Goal: Information Seeking & Learning: Learn about a topic

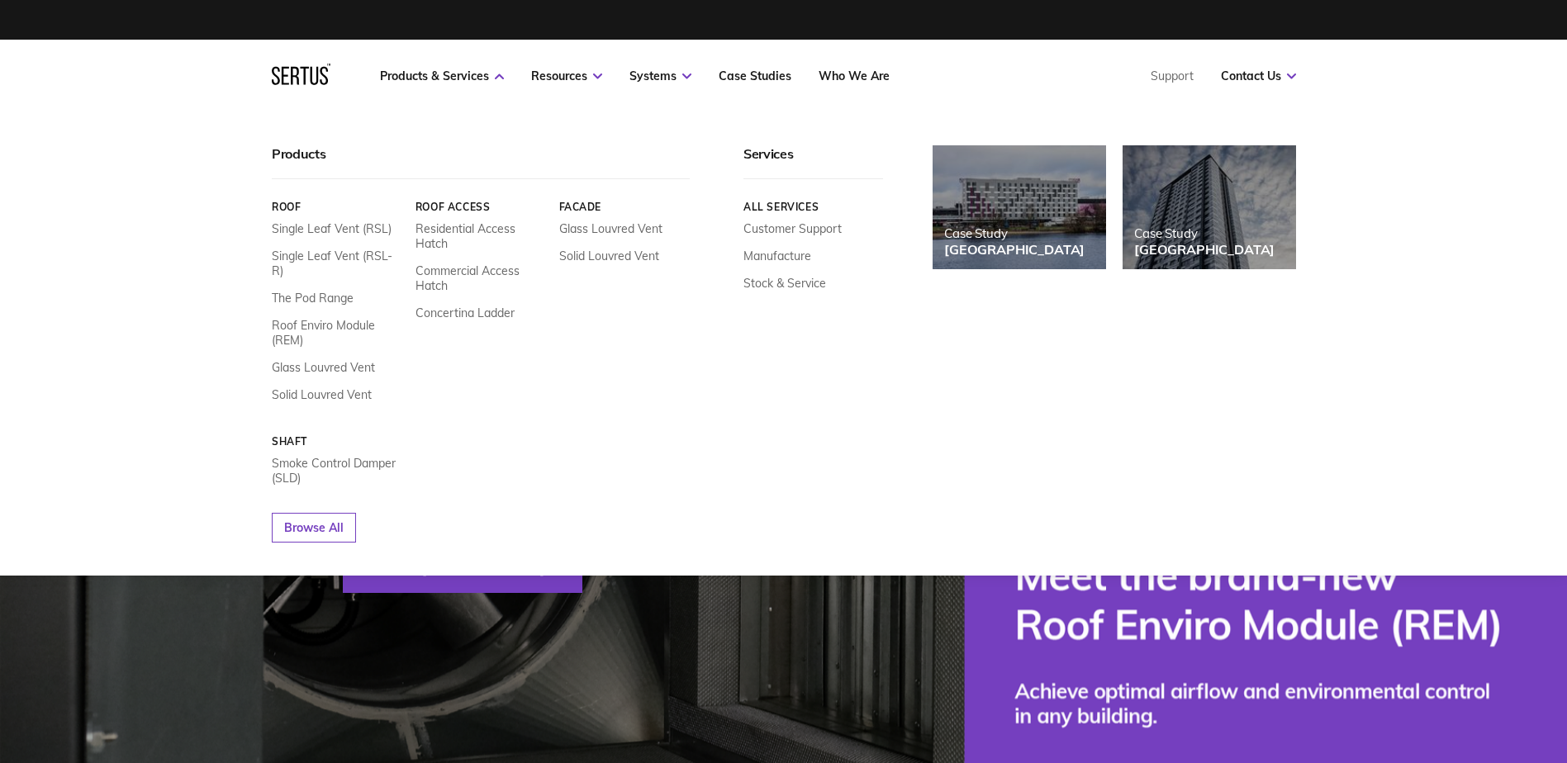
click at [449, 275] on link "Commercial Access Hatch" at bounding box center [480, 278] width 131 height 30
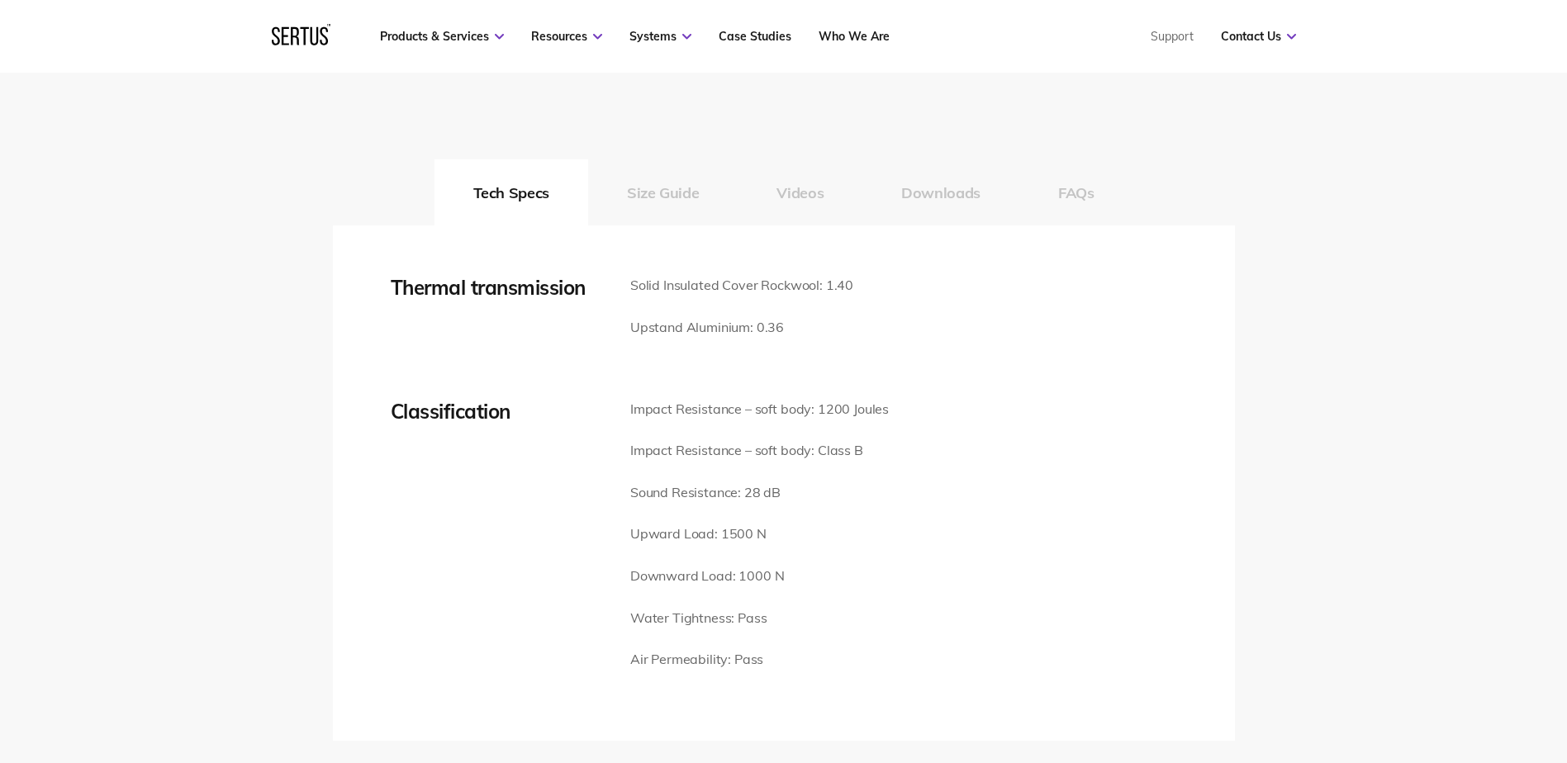
scroll to position [2230, 0]
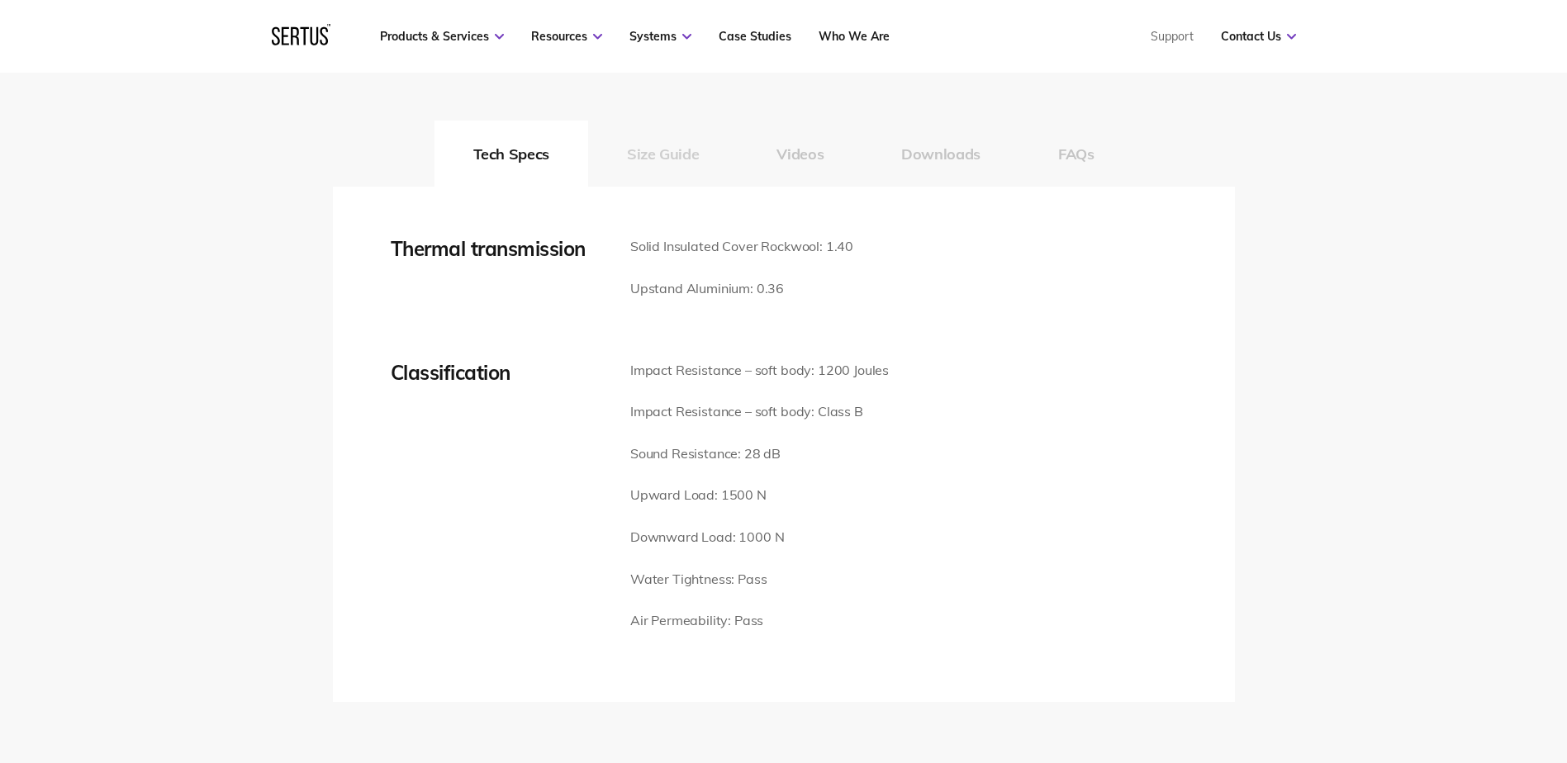
click at [681, 151] on button "Size Guide" at bounding box center [662, 154] width 149 height 66
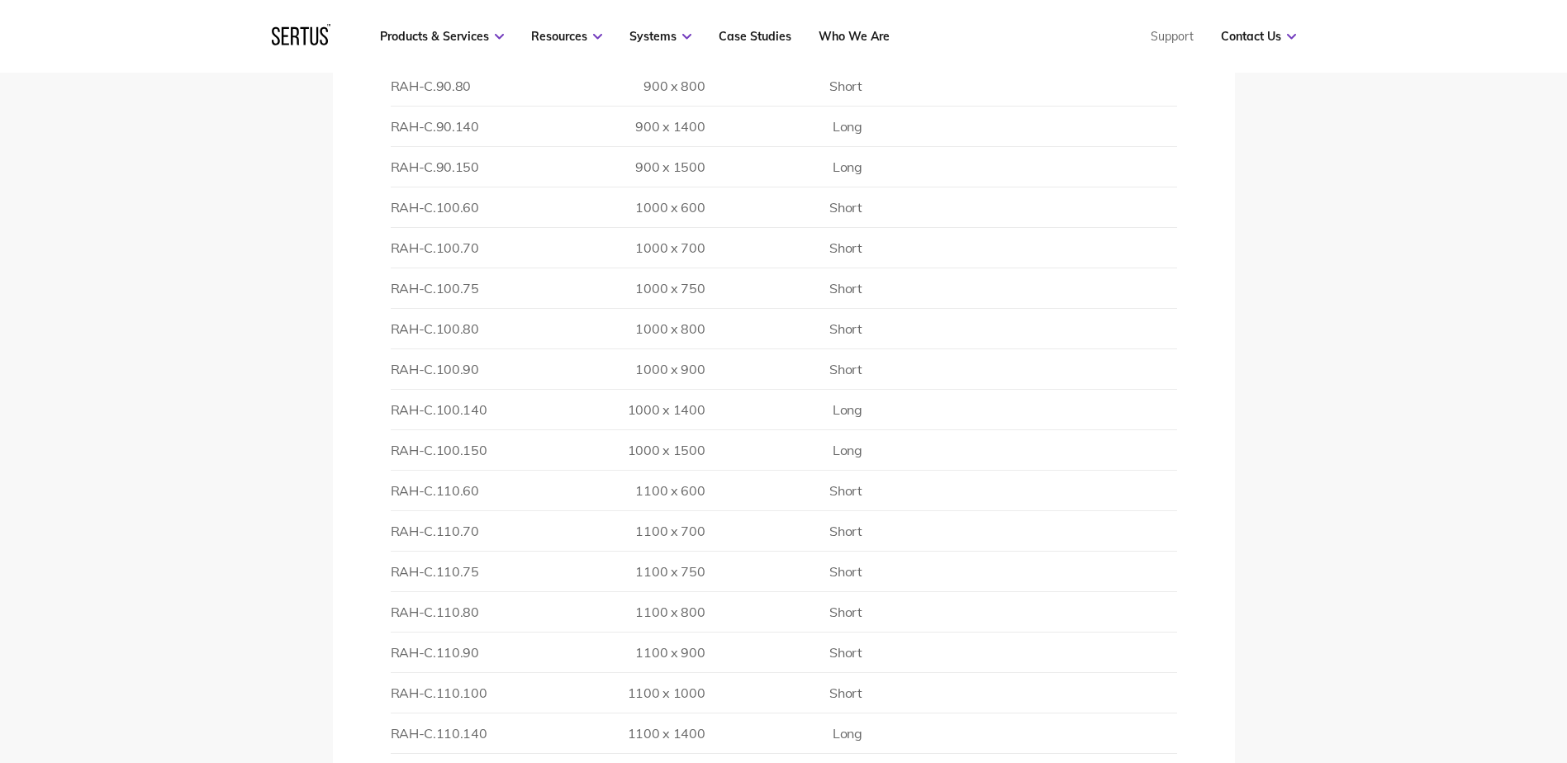
scroll to position [3716, 0]
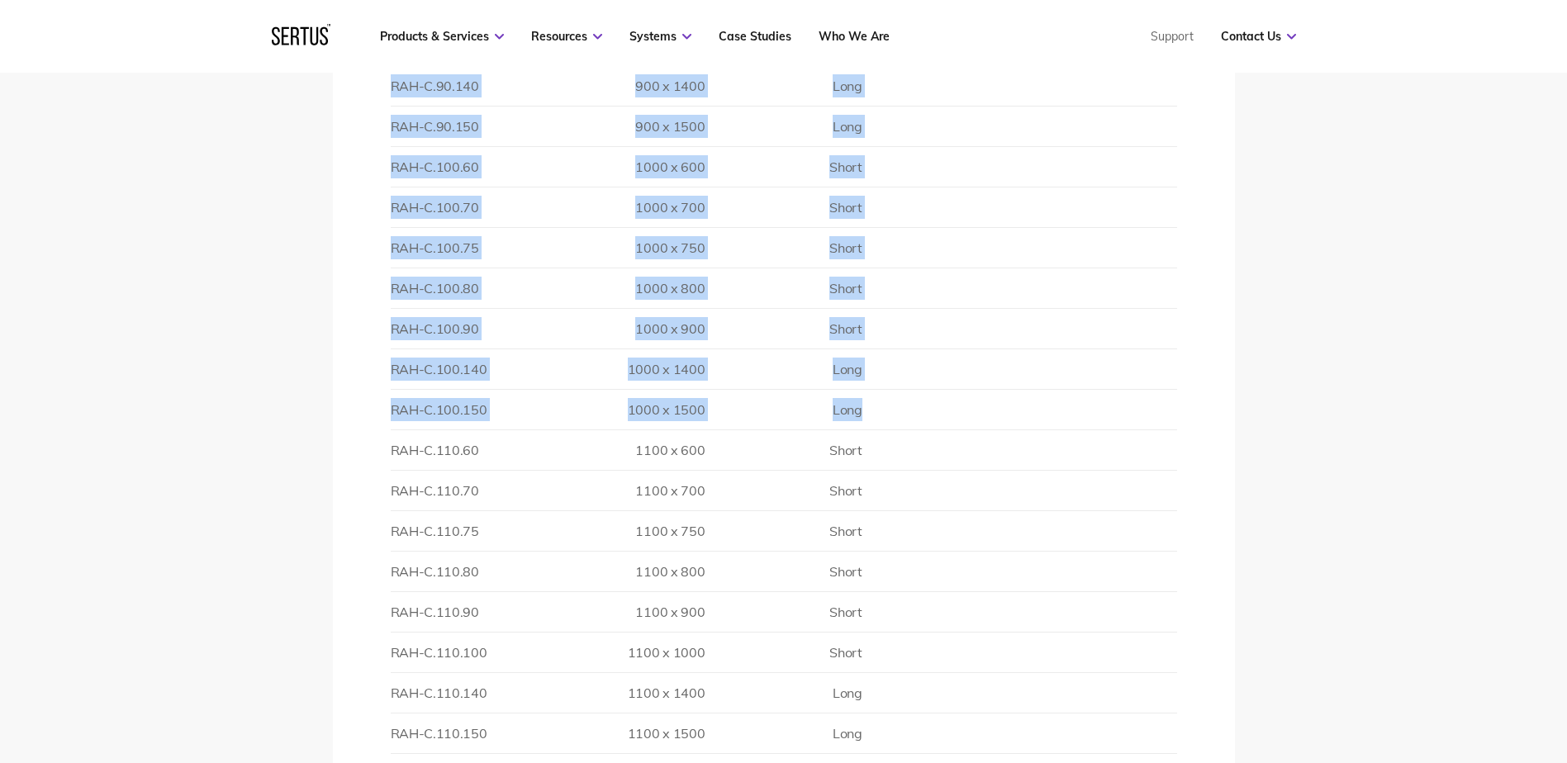
drag, startPoint x: 877, startPoint y: 411, endPoint x: 389, endPoint y: 408, distance: 488.1
click at [389, 408] on div "Thermal transmission Solid Insulated Cover Rockwool: 1.40 Upstand Aluminium: 0.…" at bounding box center [784, 142] width 902 height 2885
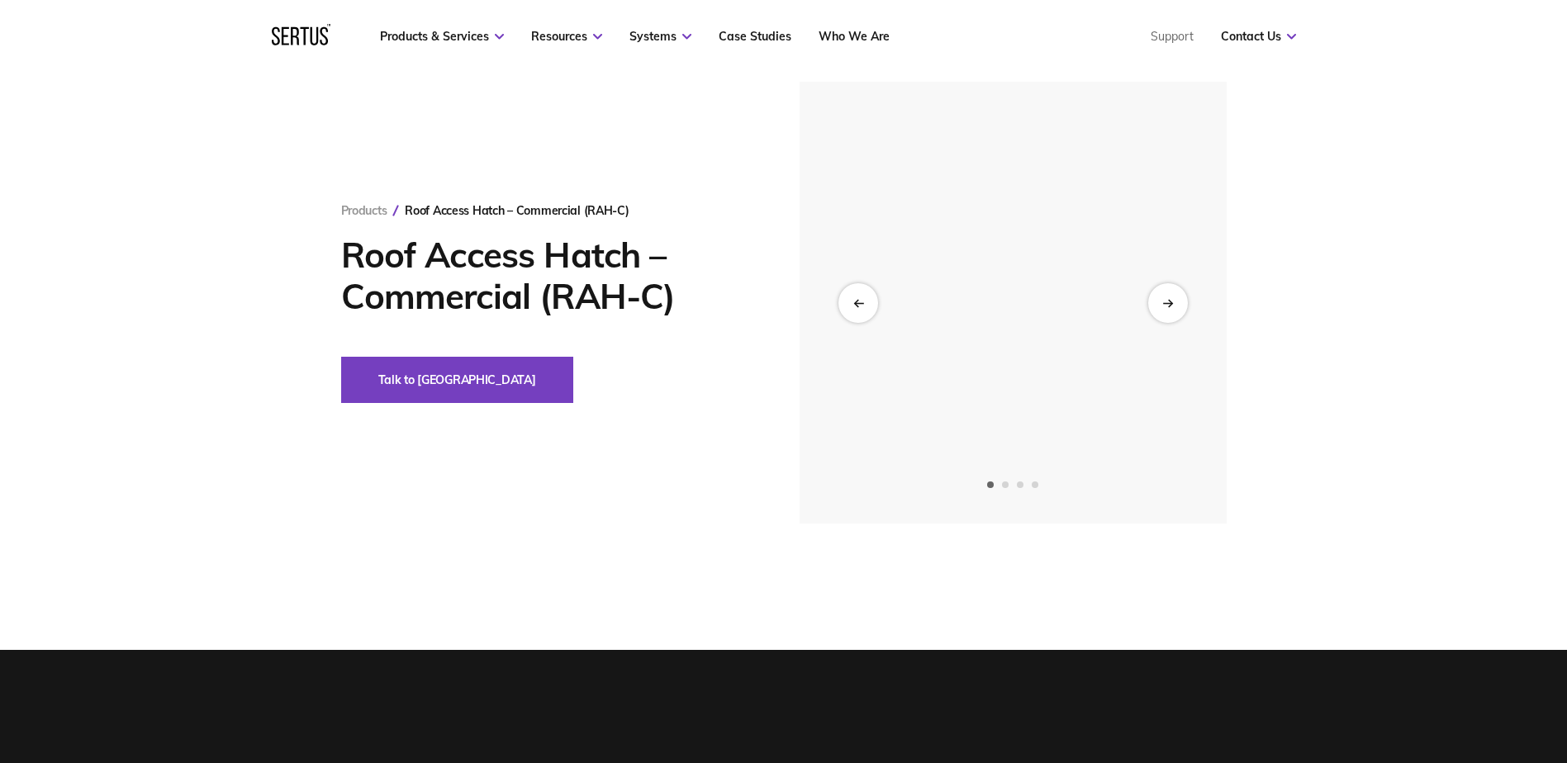
scroll to position [83, 0]
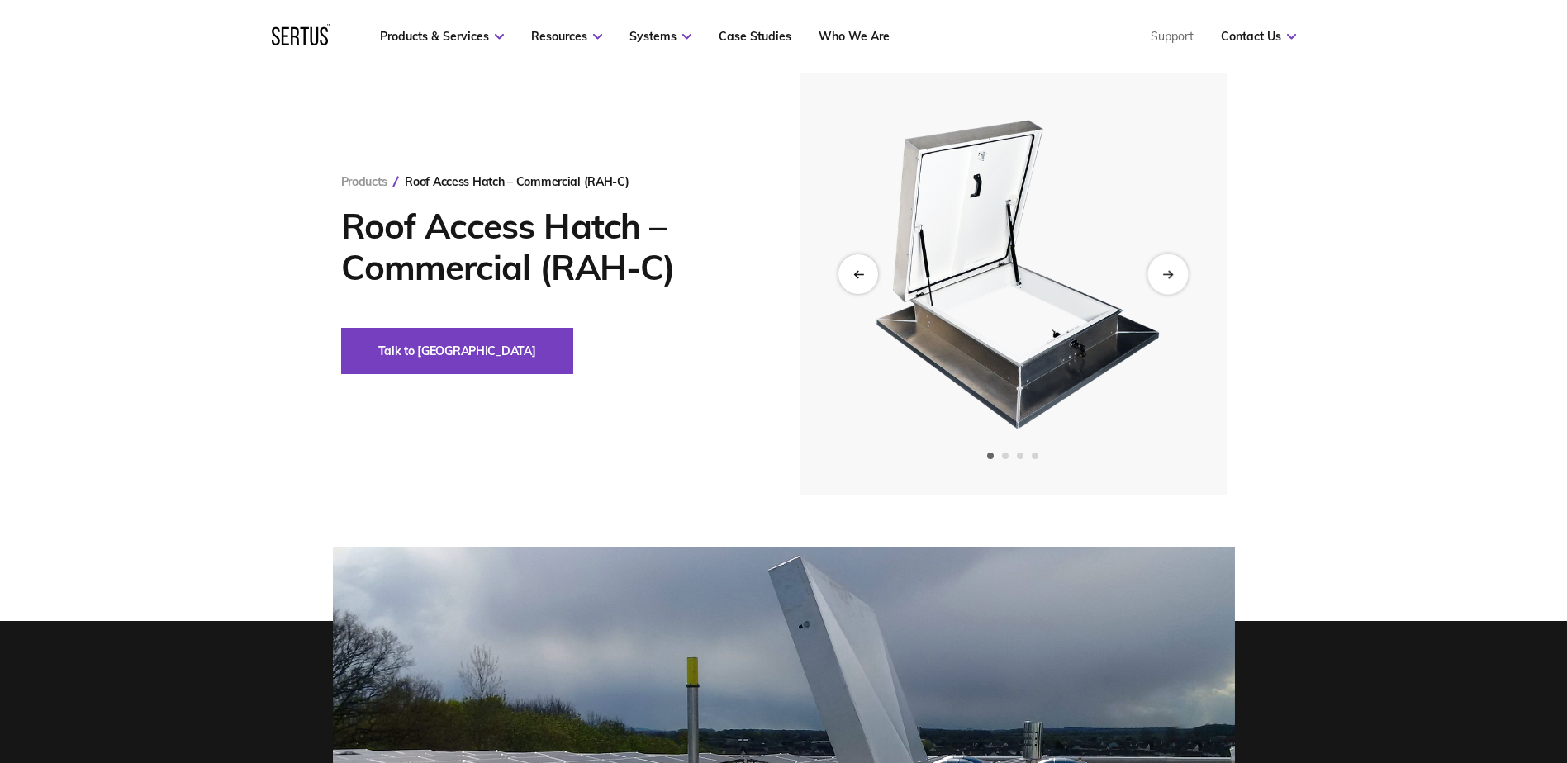
click at [1170, 272] on icon "Next slide" at bounding box center [1167, 273] width 11 height 9
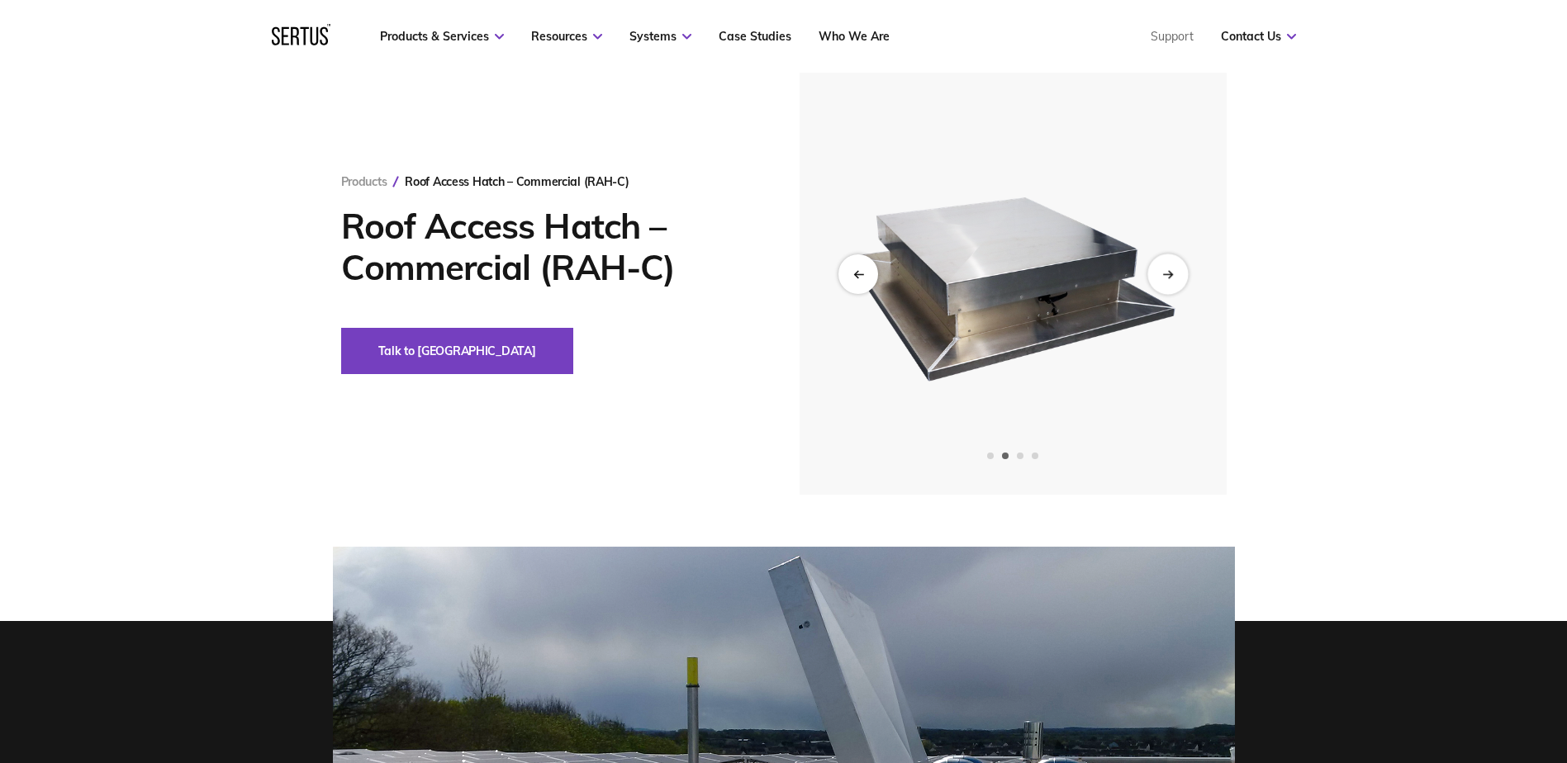
click at [1170, 272] on icon "Next slide" at bounding box center [1167, 273] width 11 height 9
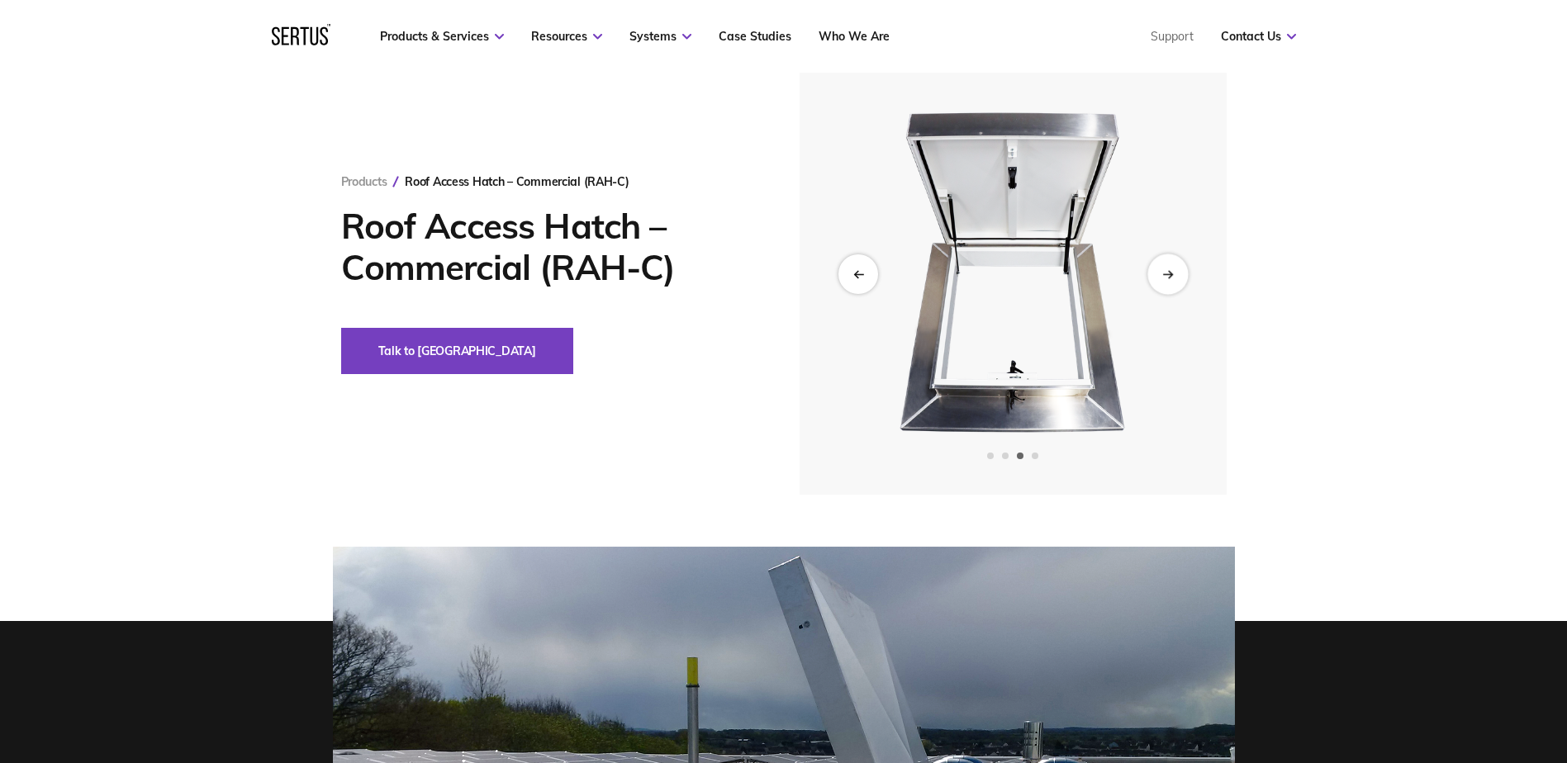
click at [1170, 272] on icon "Next slide" at bounding box center [1167, 273] width 11 height 9
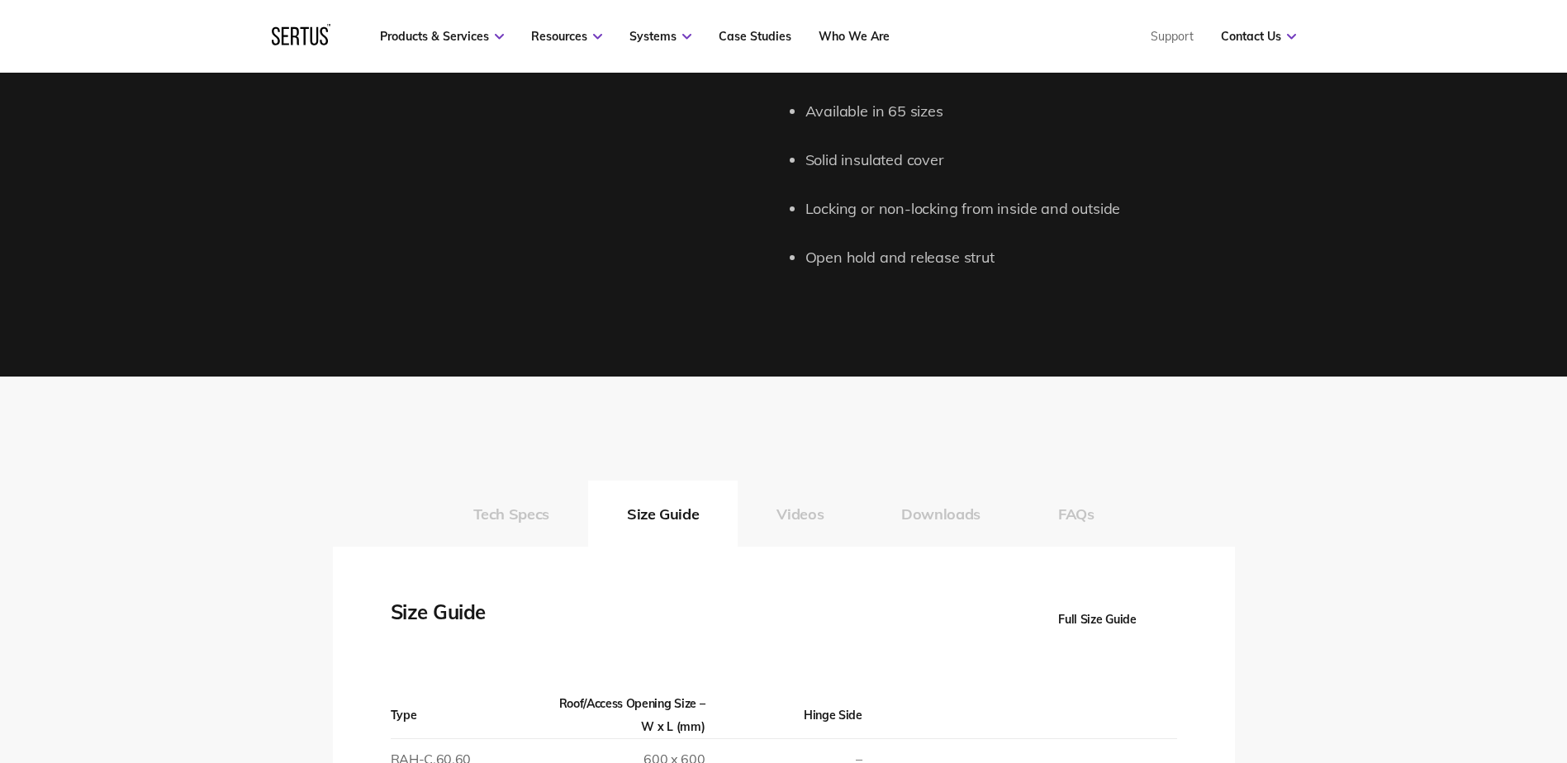
scroll to position [2064, 0]
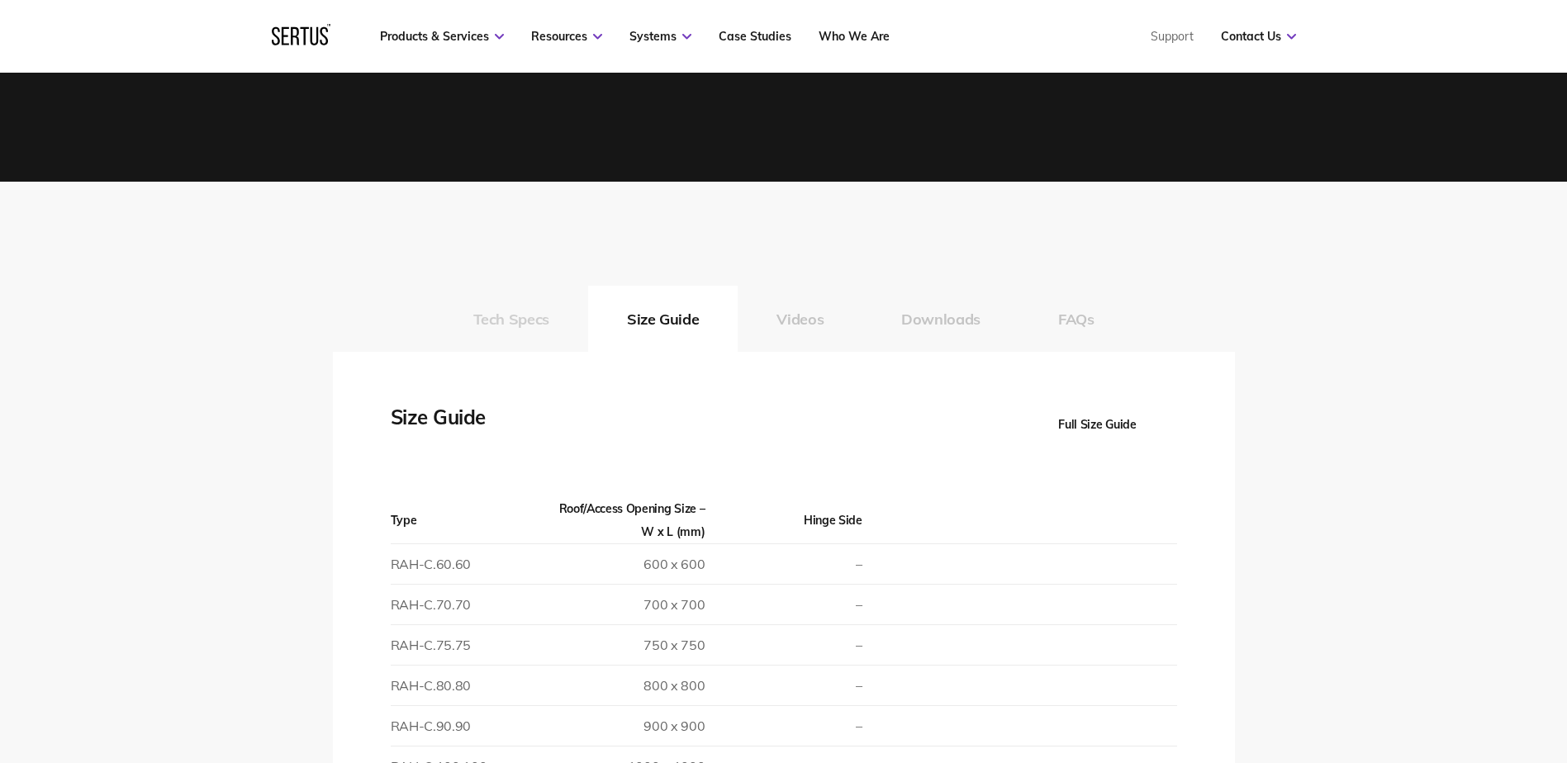
click at [510, 318] on button "Tech Specs" at bounding box center [511, 319] width 154 height 66
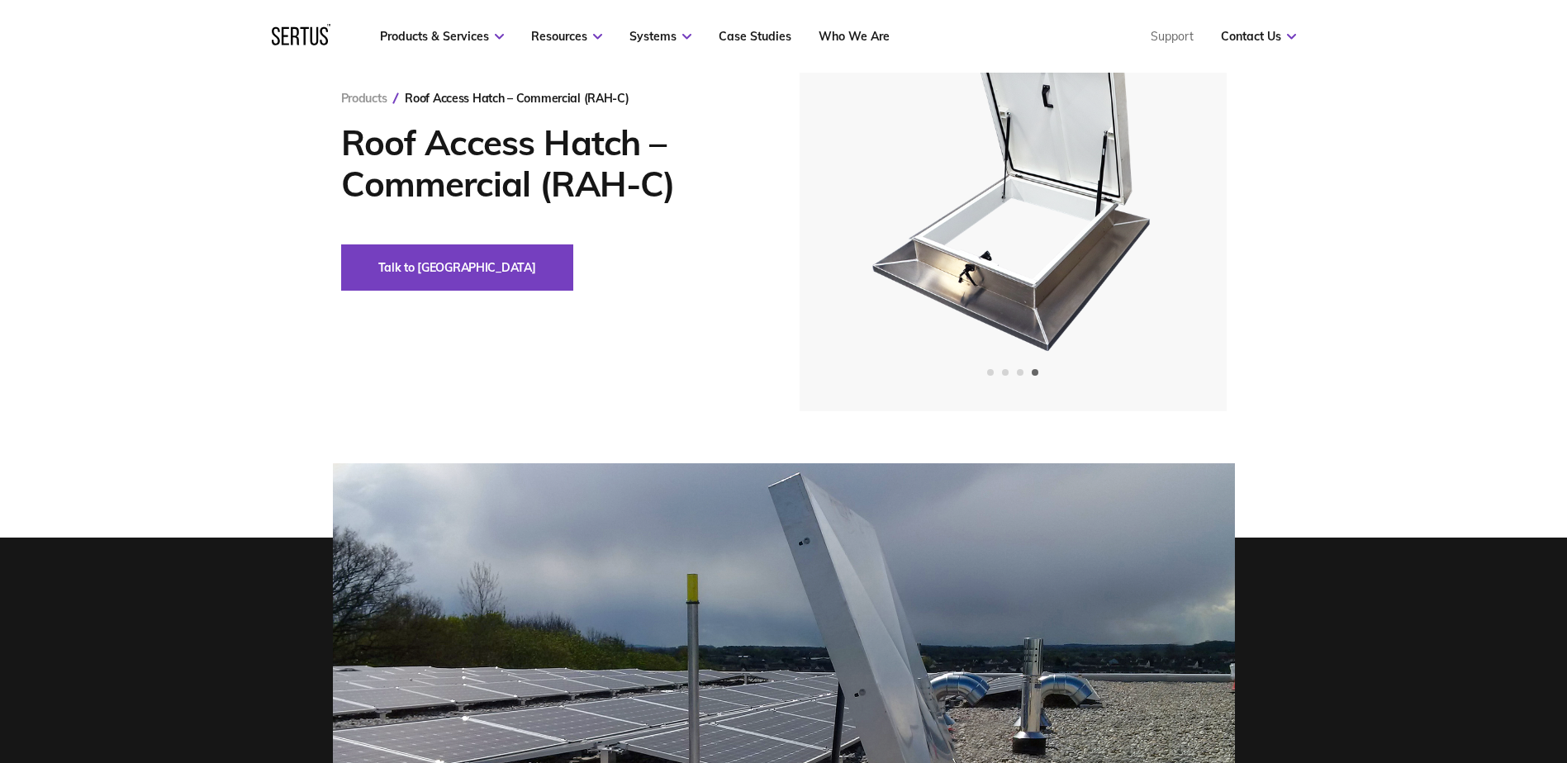
scroll to position [0, 0]
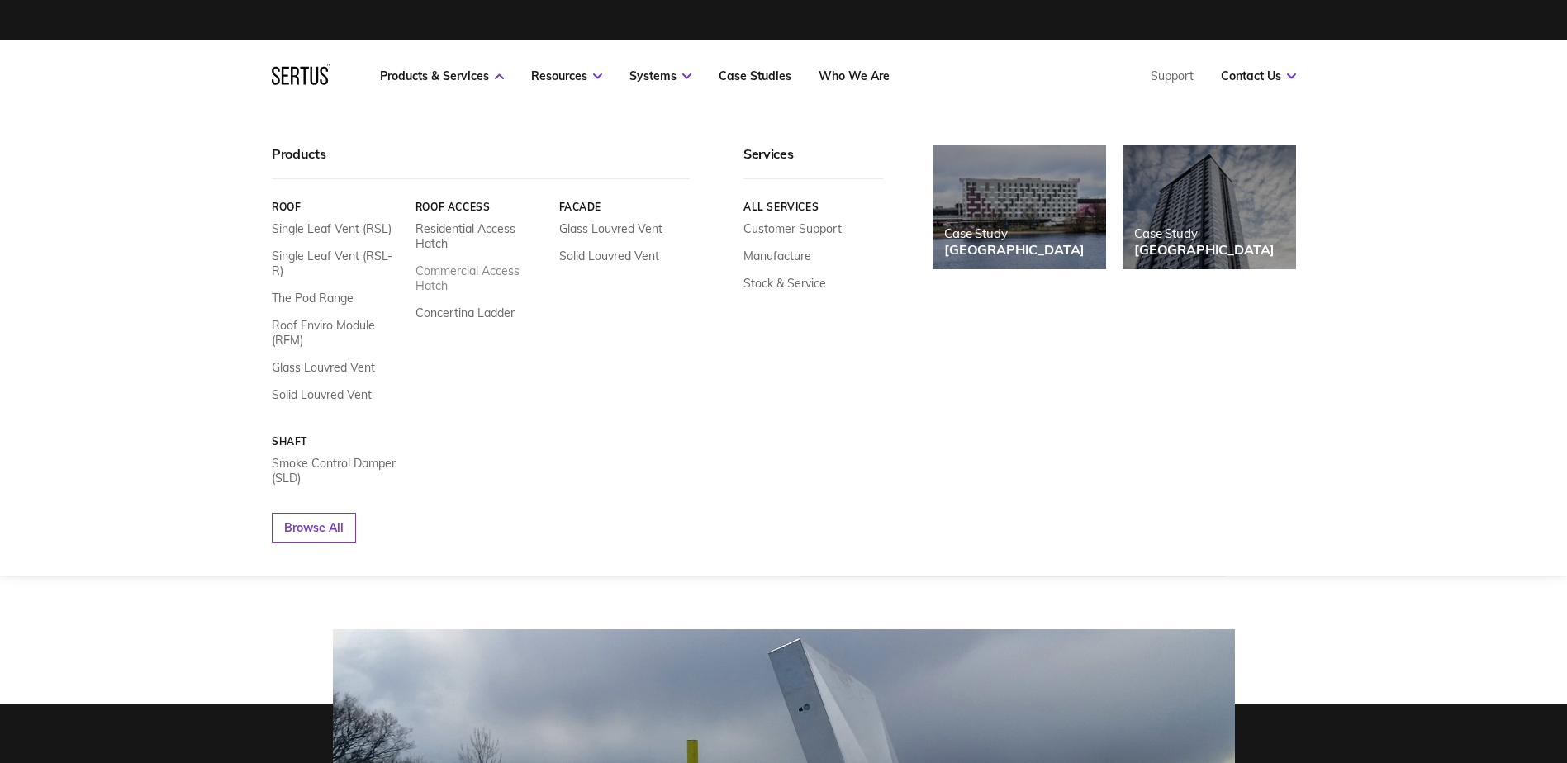
click at [467, 271] on link "Commercial Access Hatch" at bounding box center [480, 278] width 131 height 30
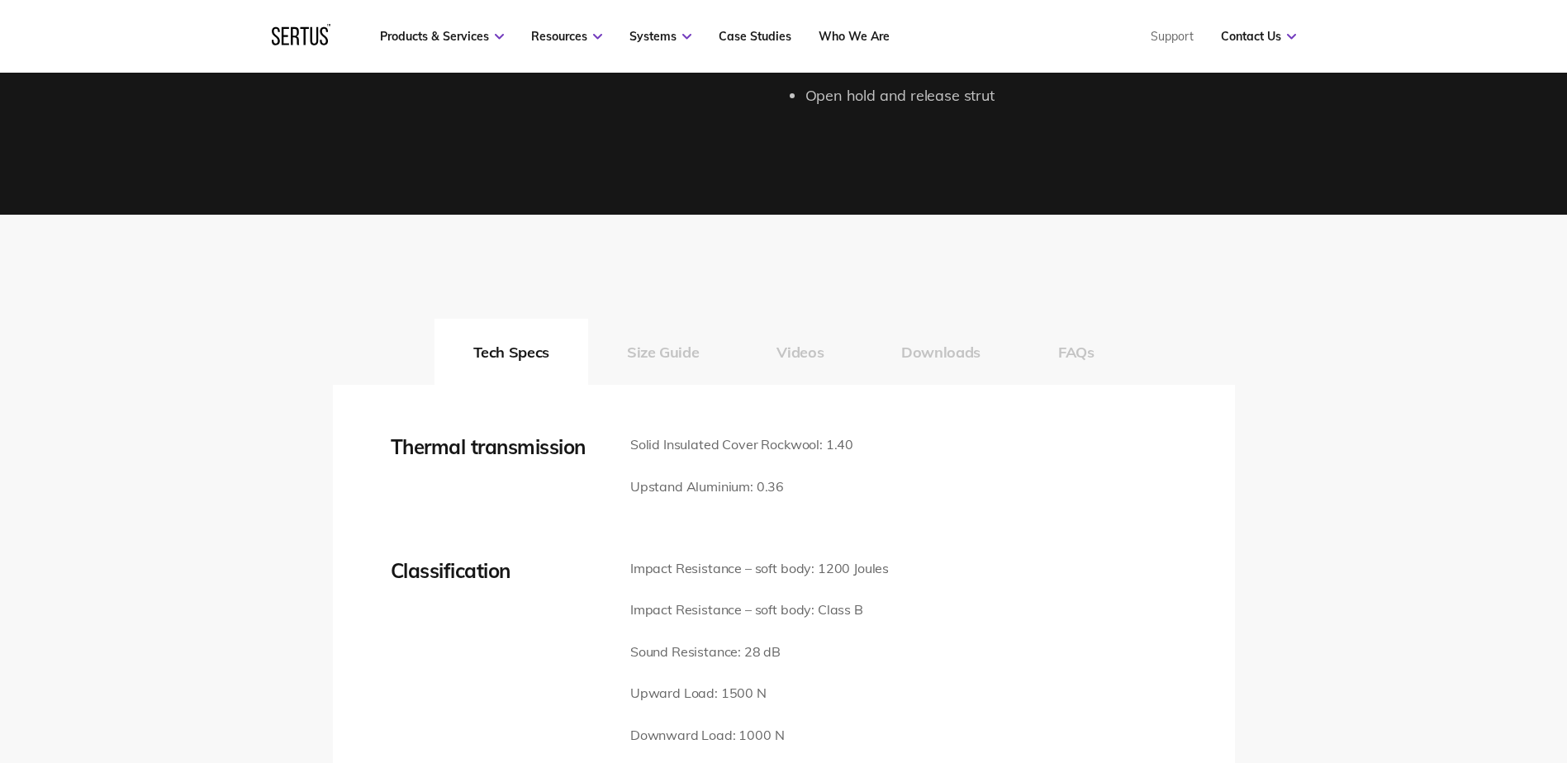
scroll to position [2064, 0]
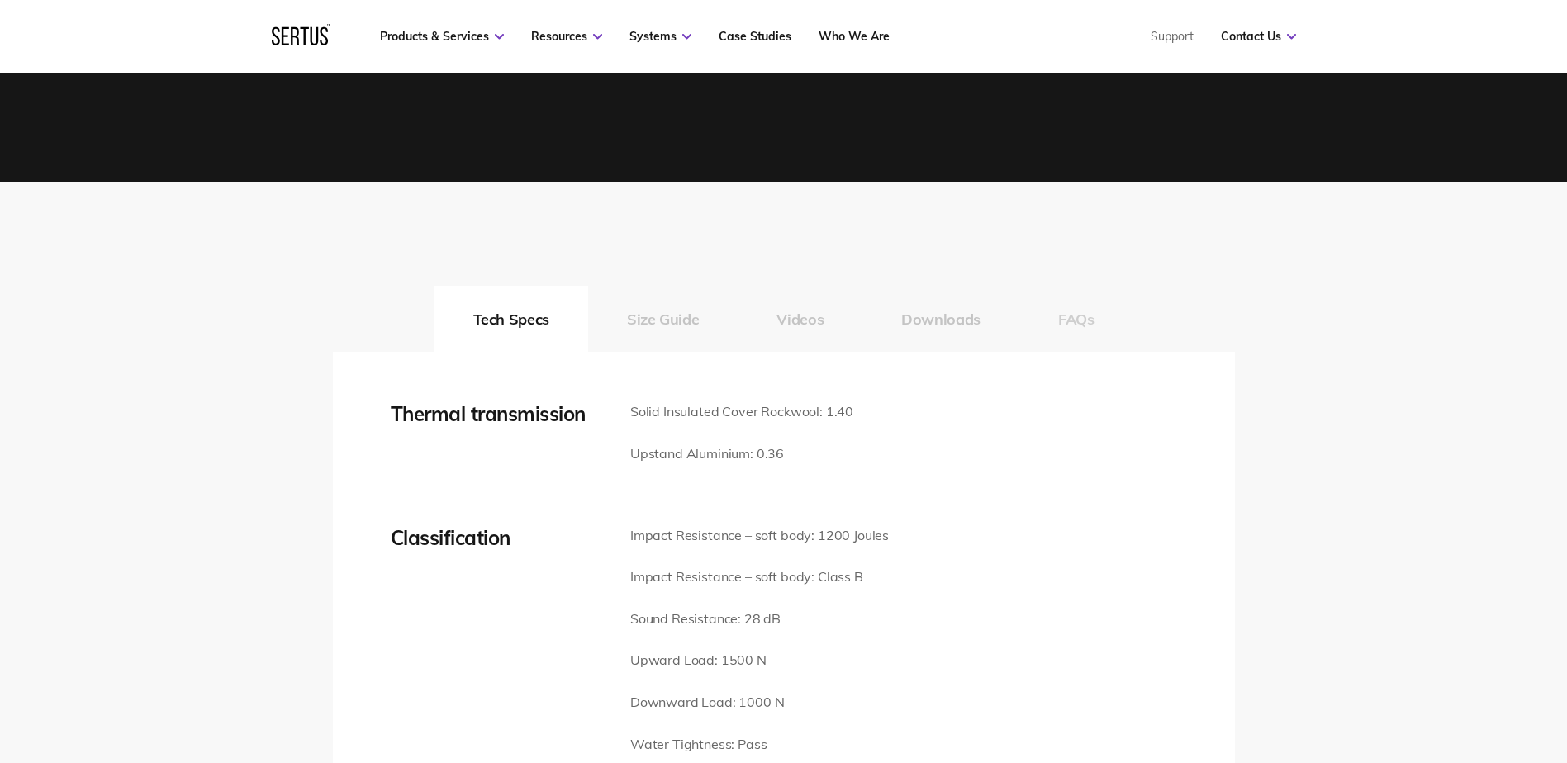
click at [1074, 315] on button "FAQs" at bounding box center [1076, 319] width 114 height 66
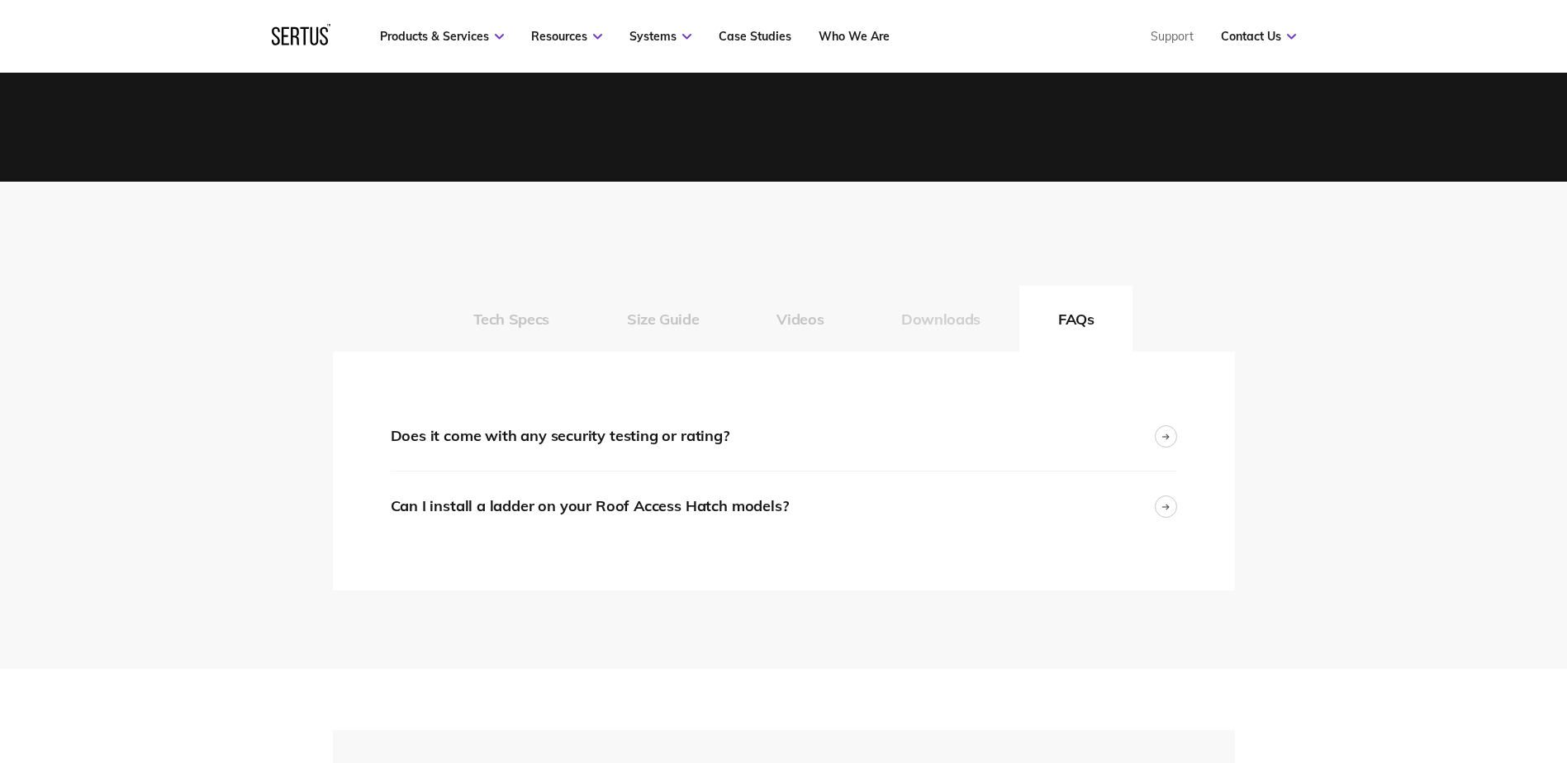
click at [914, 320] on button "Downloads" at bounding box center [940, 319] width 157 height 66
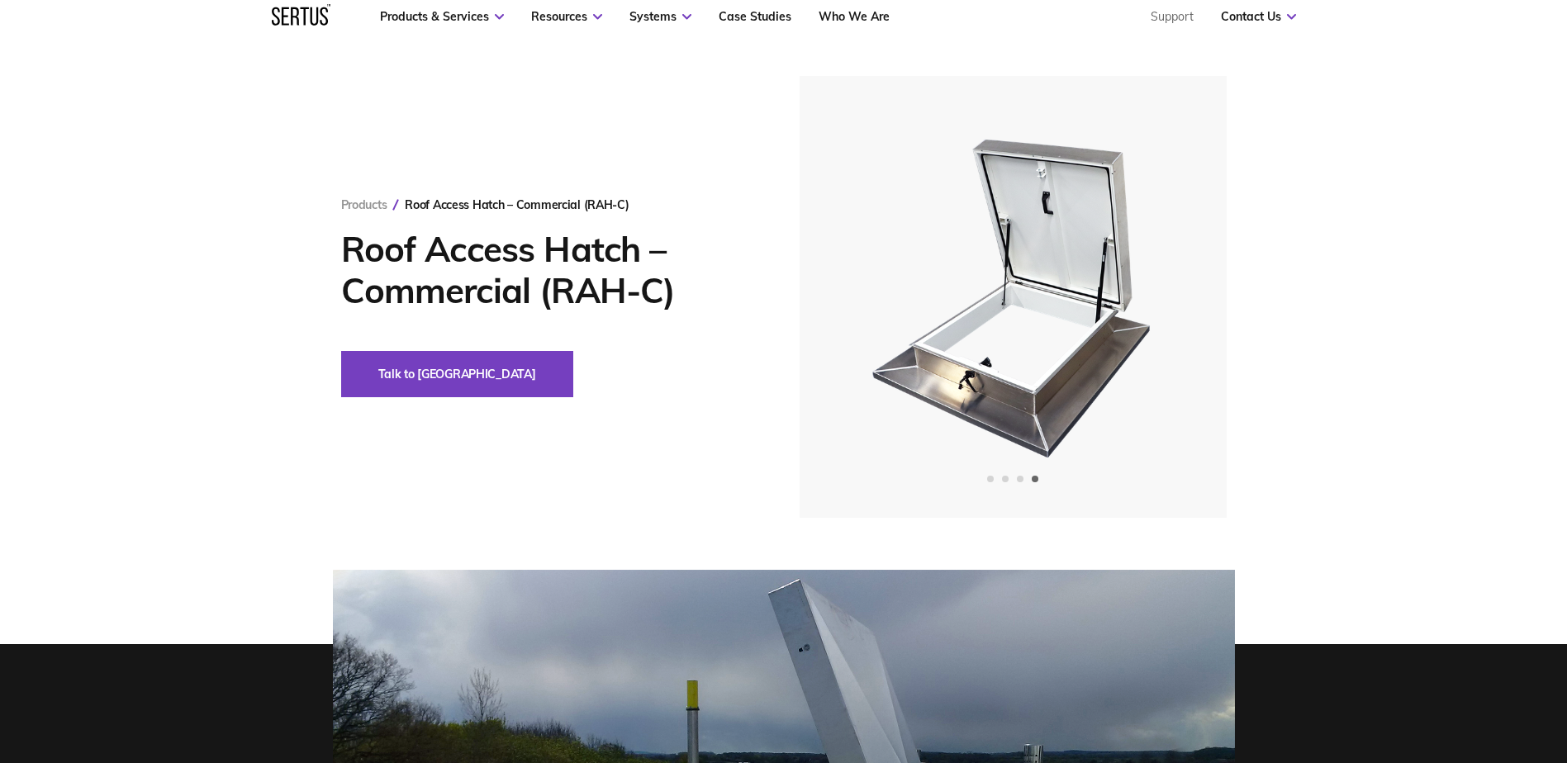
scroll to position [0, 0]
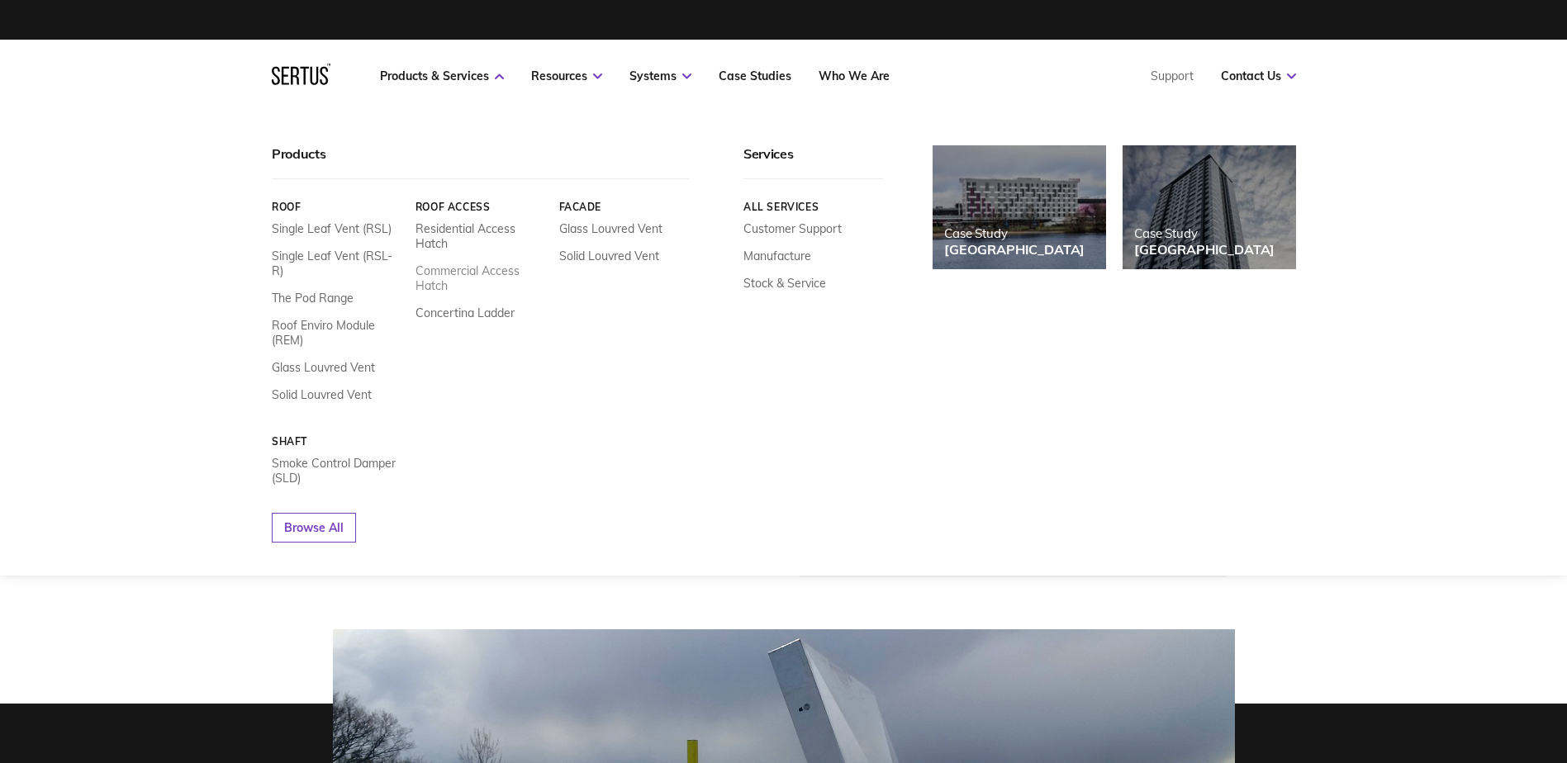
click at [441, 273] on link "Commercial Access Hatch" at bounding box center [480, 278] width 131 height 30
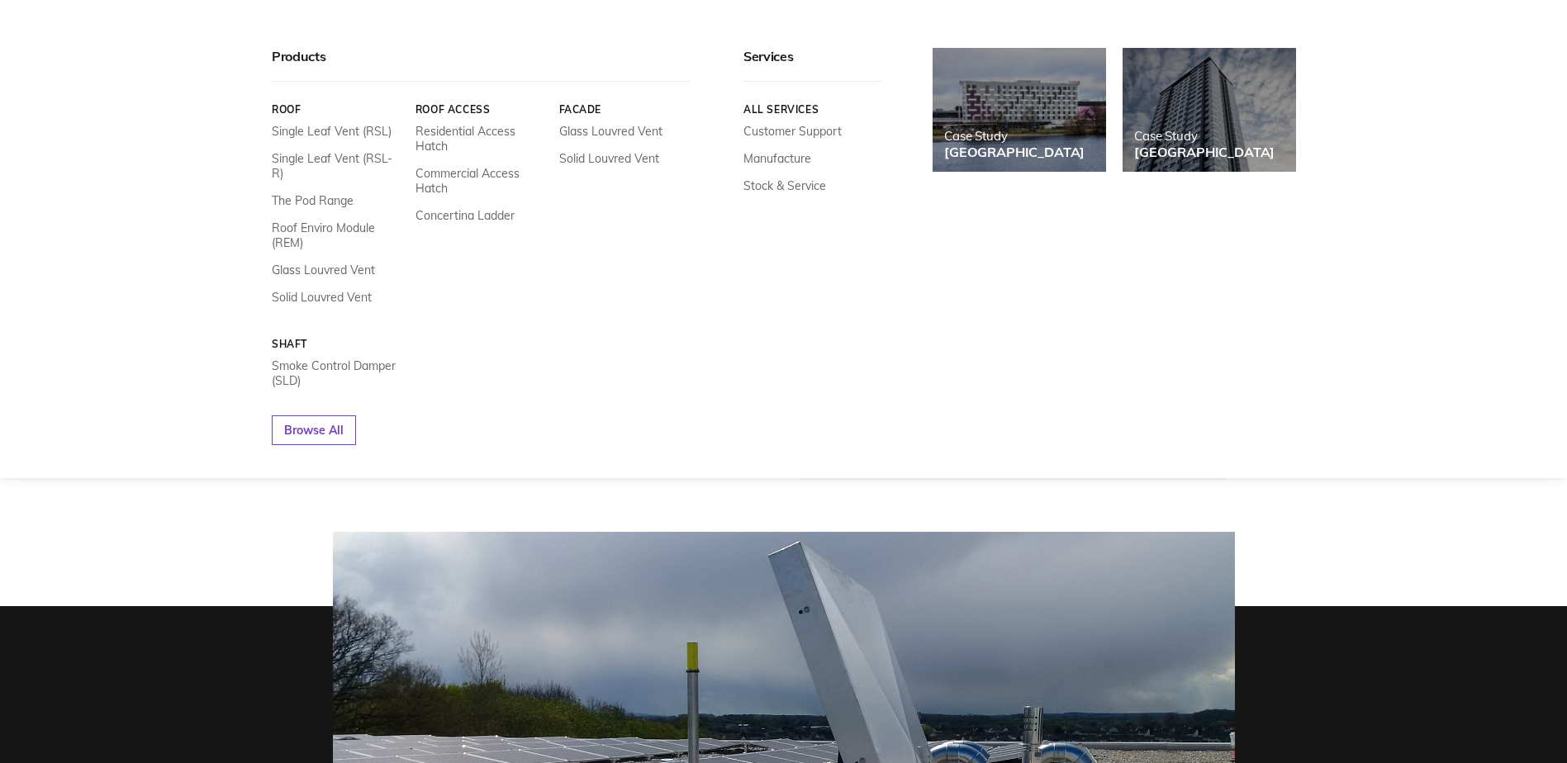
scroll to position [330, 0]
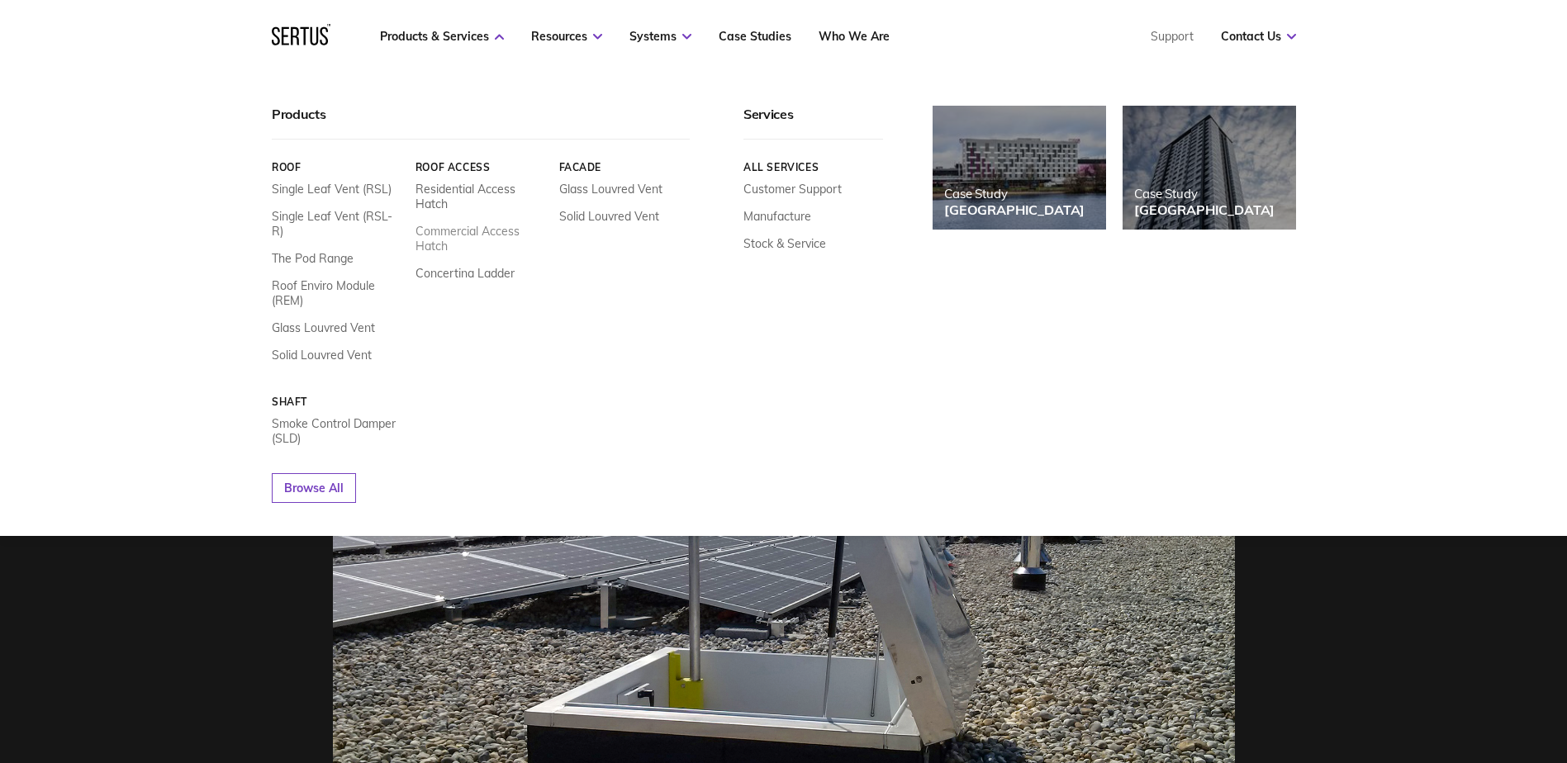
click at [423, 231] on link "Commercial Access Hatch" at bounding box center [480, 239] width 131 height 30
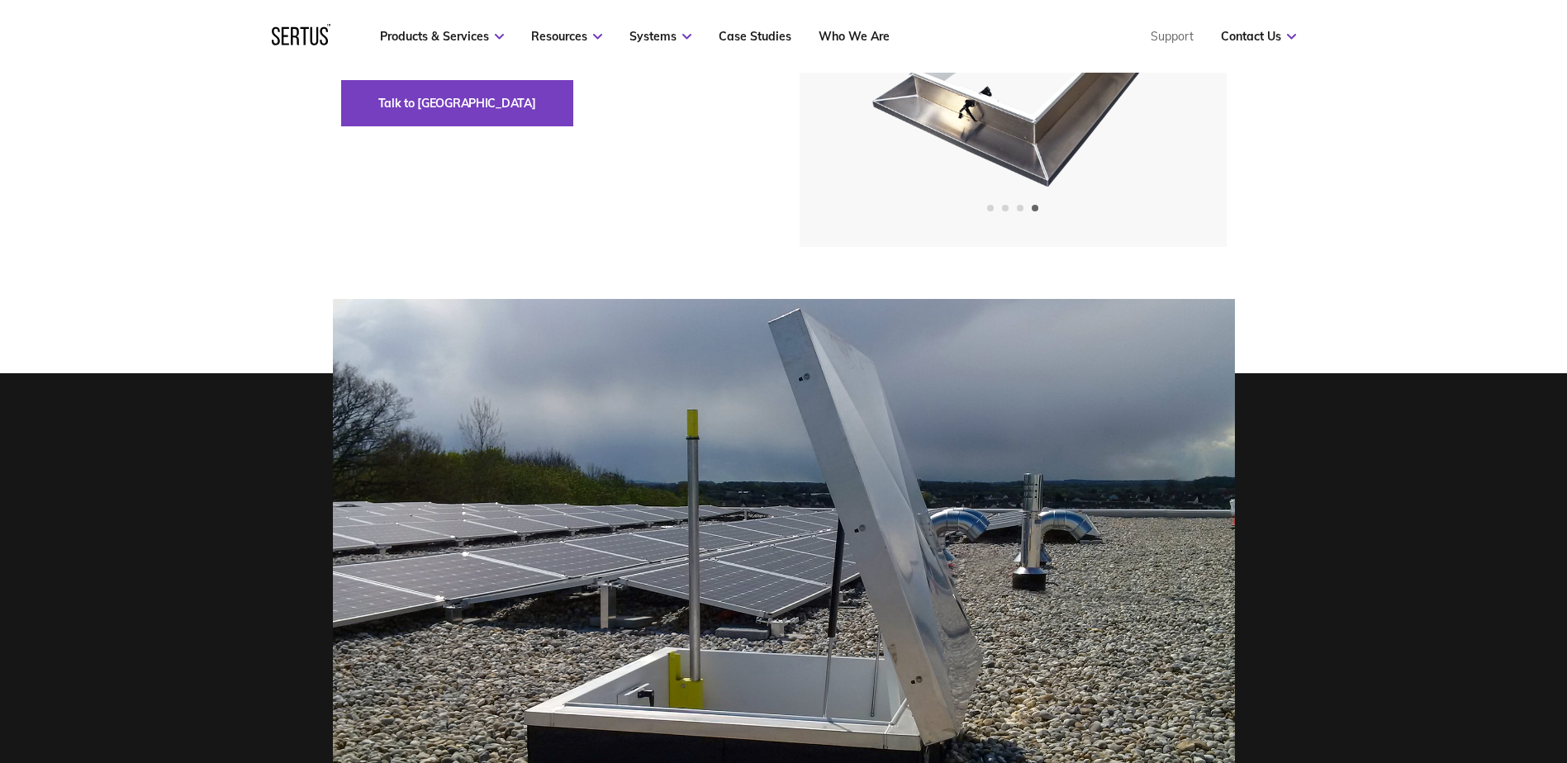
scroll to position [0, 0]
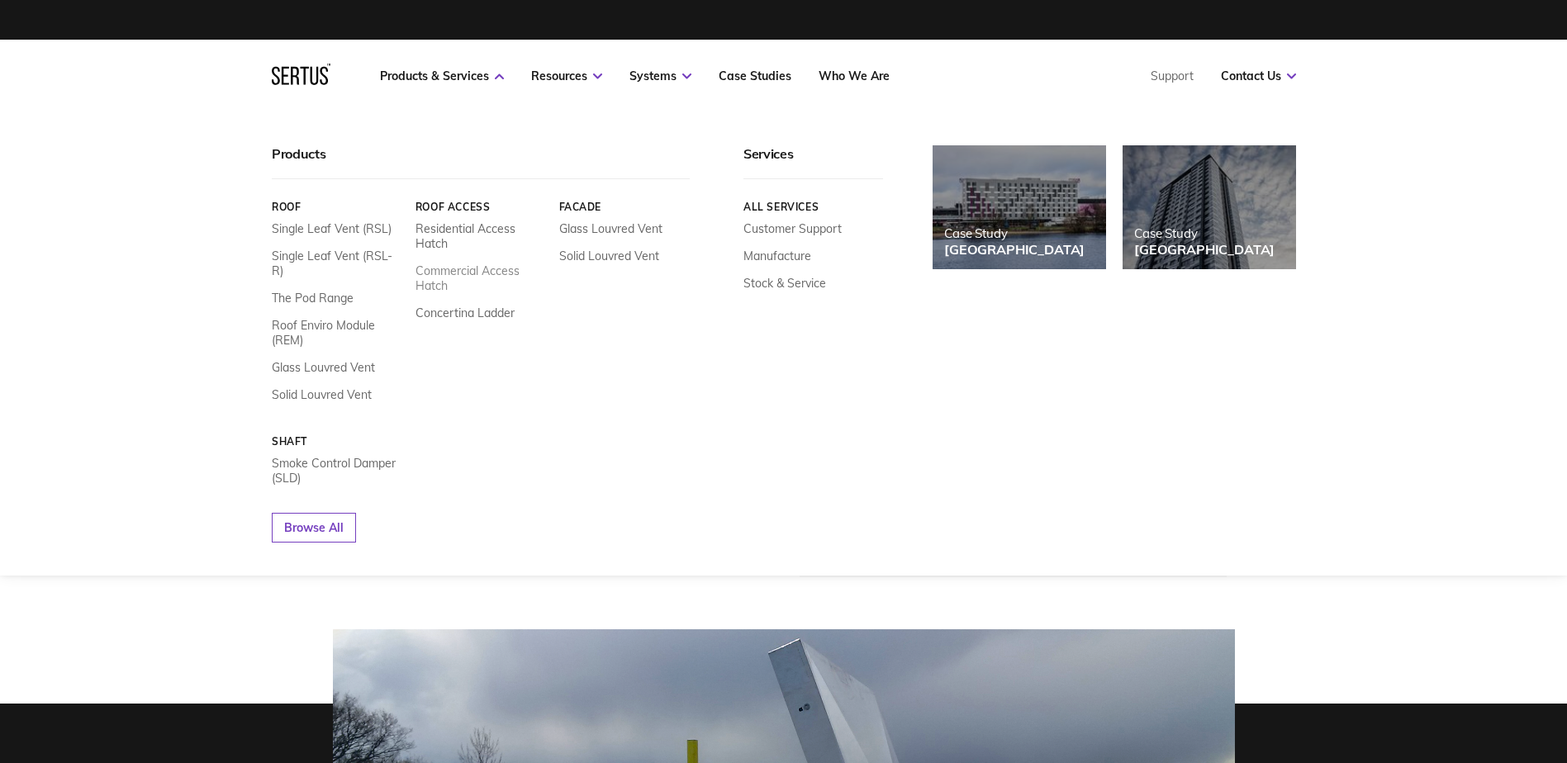
click at [443, 276] on link "Commercial Access Hatch" at bounding box center [480, 278] width 131 height 30
click at [429, 267] on link "Commercial Access Hatch" at bounding box center [480, 278] width 131 height 30
click at [428, 232] on link "Residential Access Hatch" at bounding box center [480, 236] width 131 height 30
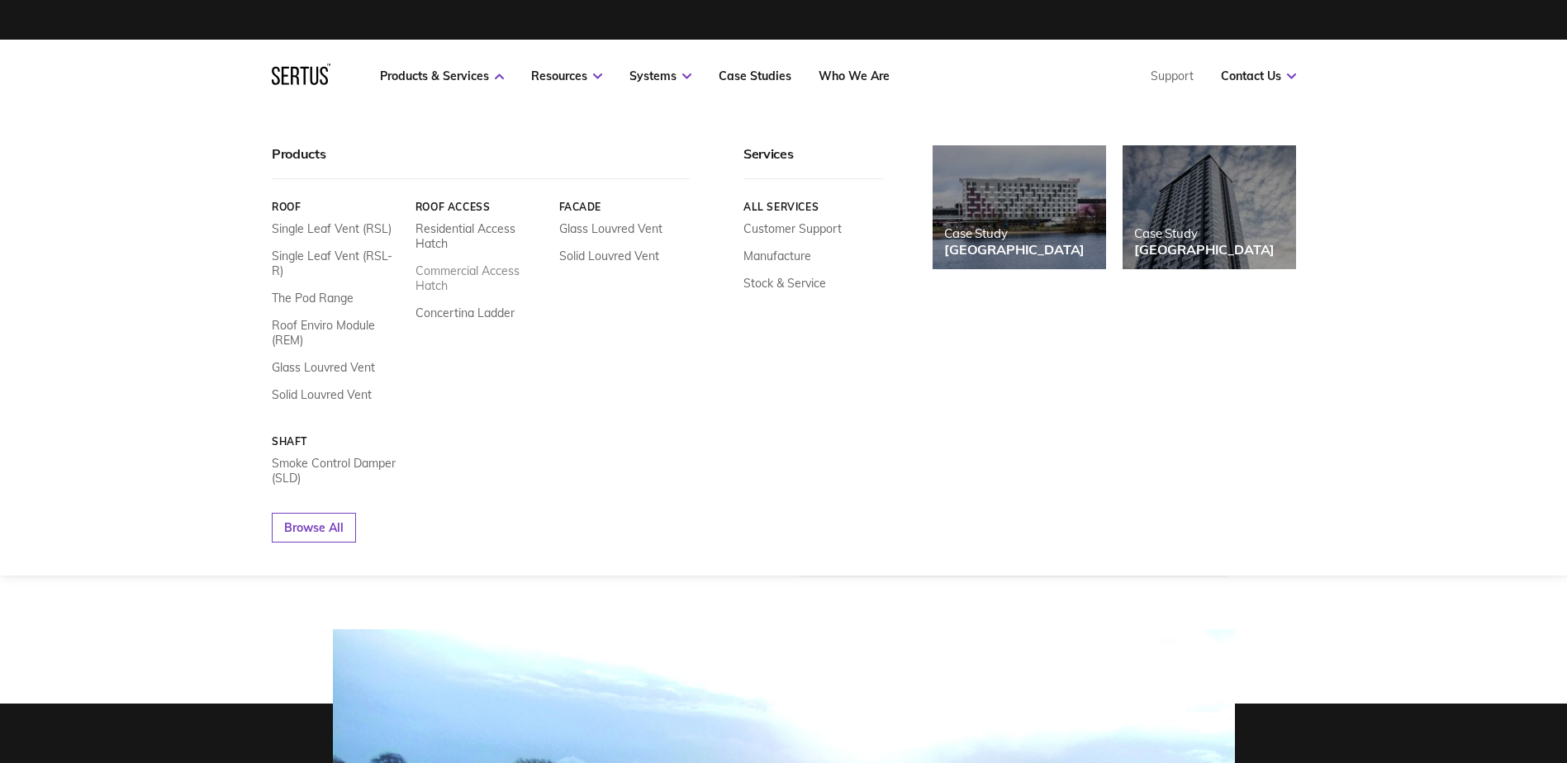
click at [441, 273] on link "Commercial Access Hatch" at bounding box center [480, 278] width 131 height 30
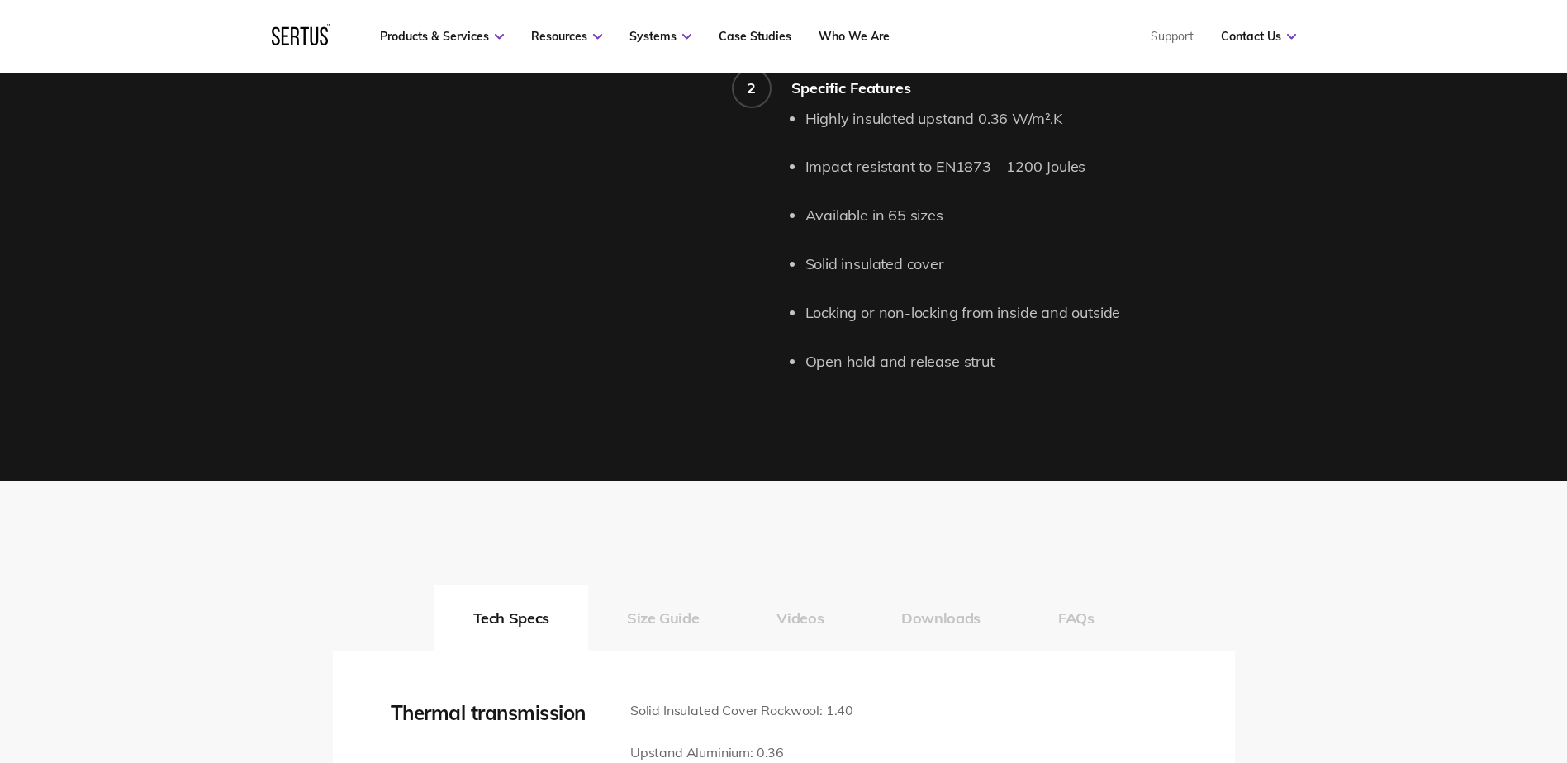
scroll to position [1982, 0]
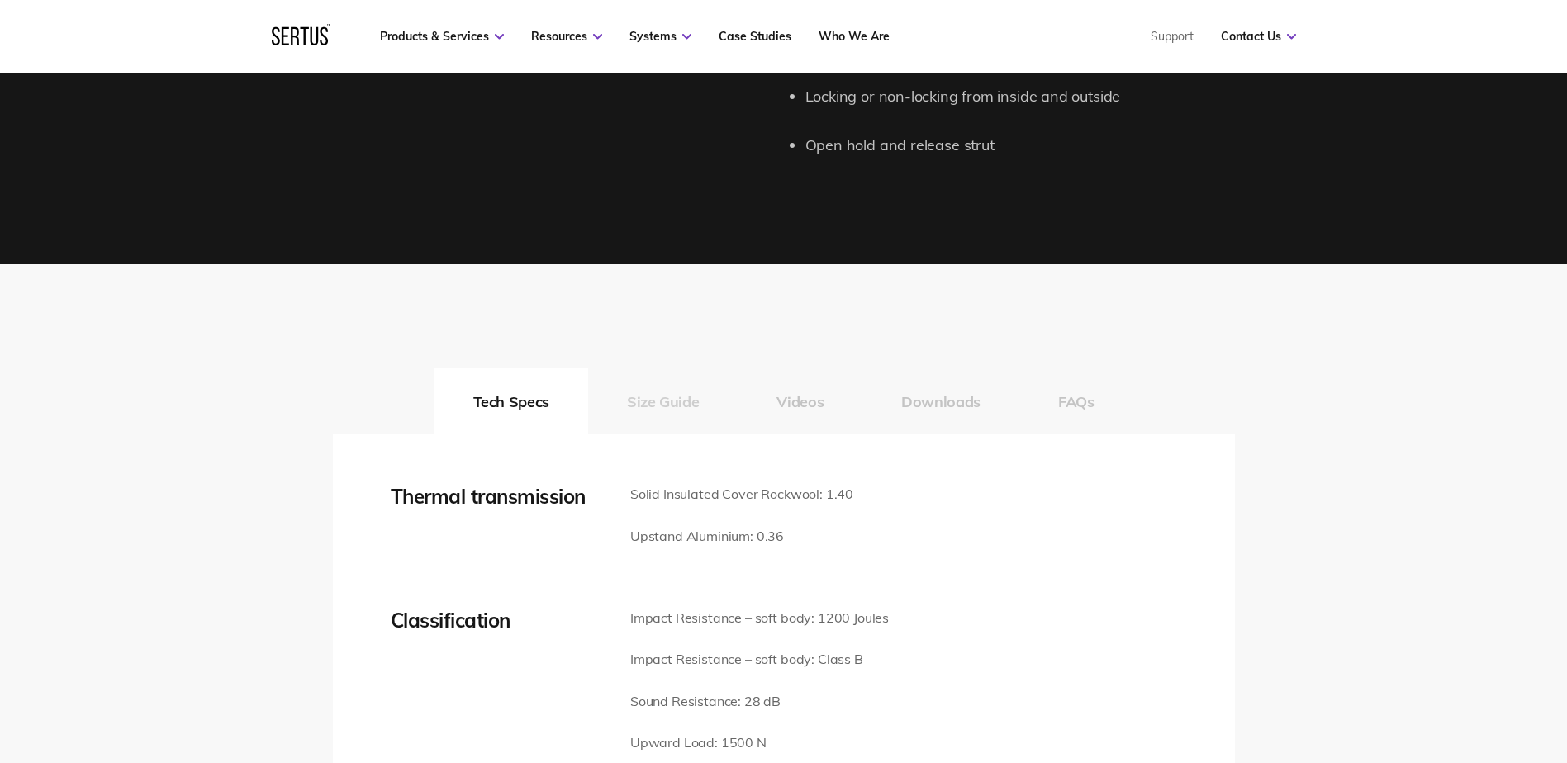
click at [666, 403] on button "Size Guide" at bounding box center [662, 401] width 149 height 66
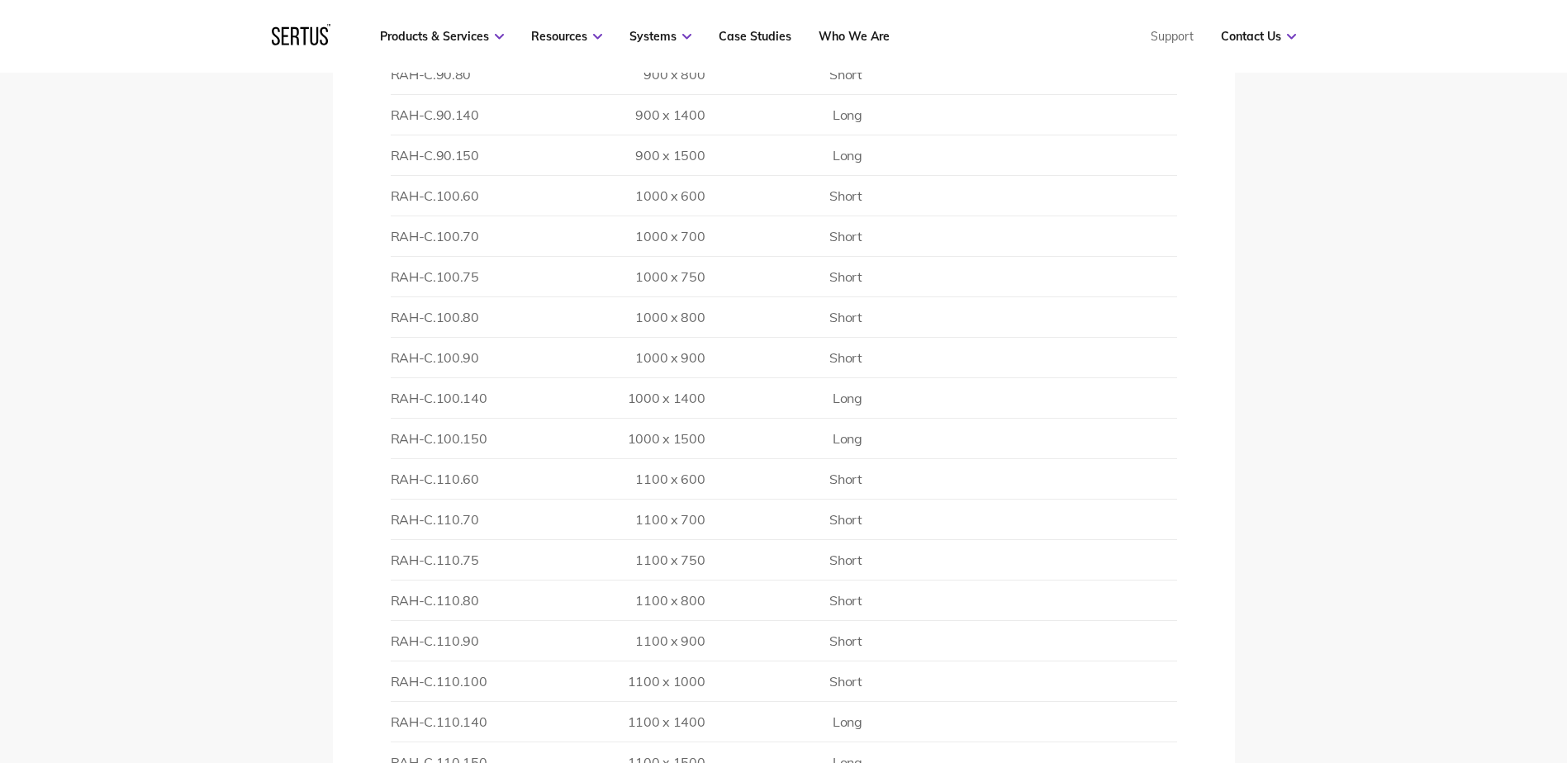
scroll to position [3716, 0]
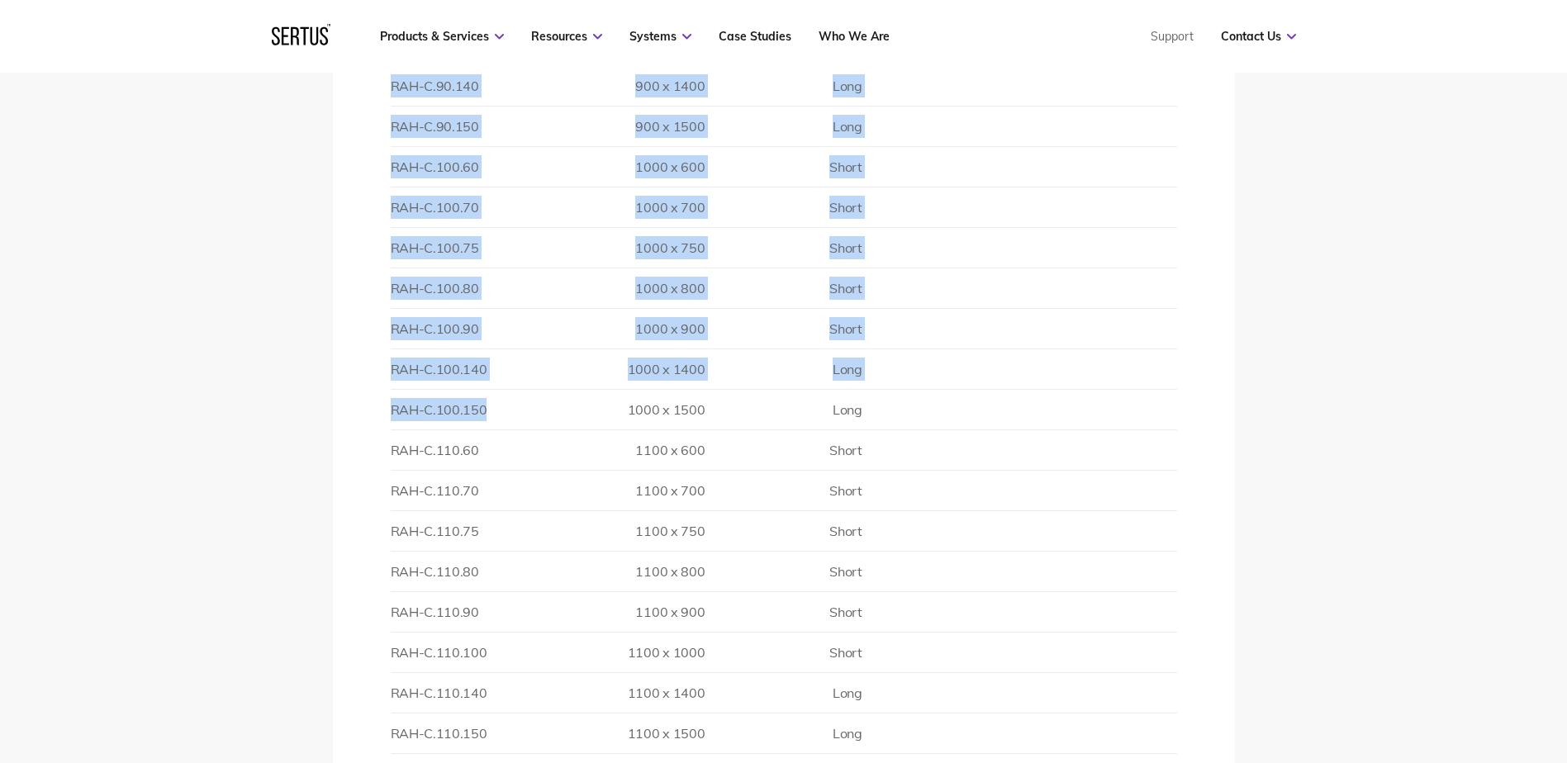
drag, startPoint x: 389, startPoint y: 410, endPoint x: 483, endPoint y: 406, distance: 94.2
click at [483, 406] on div "Thermal transmission Solid Insulated Cover Rockwool: 1.40 Upstand Aluminium: 0.…" at bounding box center [784, 142] width 902 height 2885
drag, startPoint x: 483, startPoint y: 406, endPoint x: 505, endPoint y: 416, distance: 23.6
click at [505, 416] on td "RAH-C.100.150" at bounding box center [469, 410] width 157 height 40
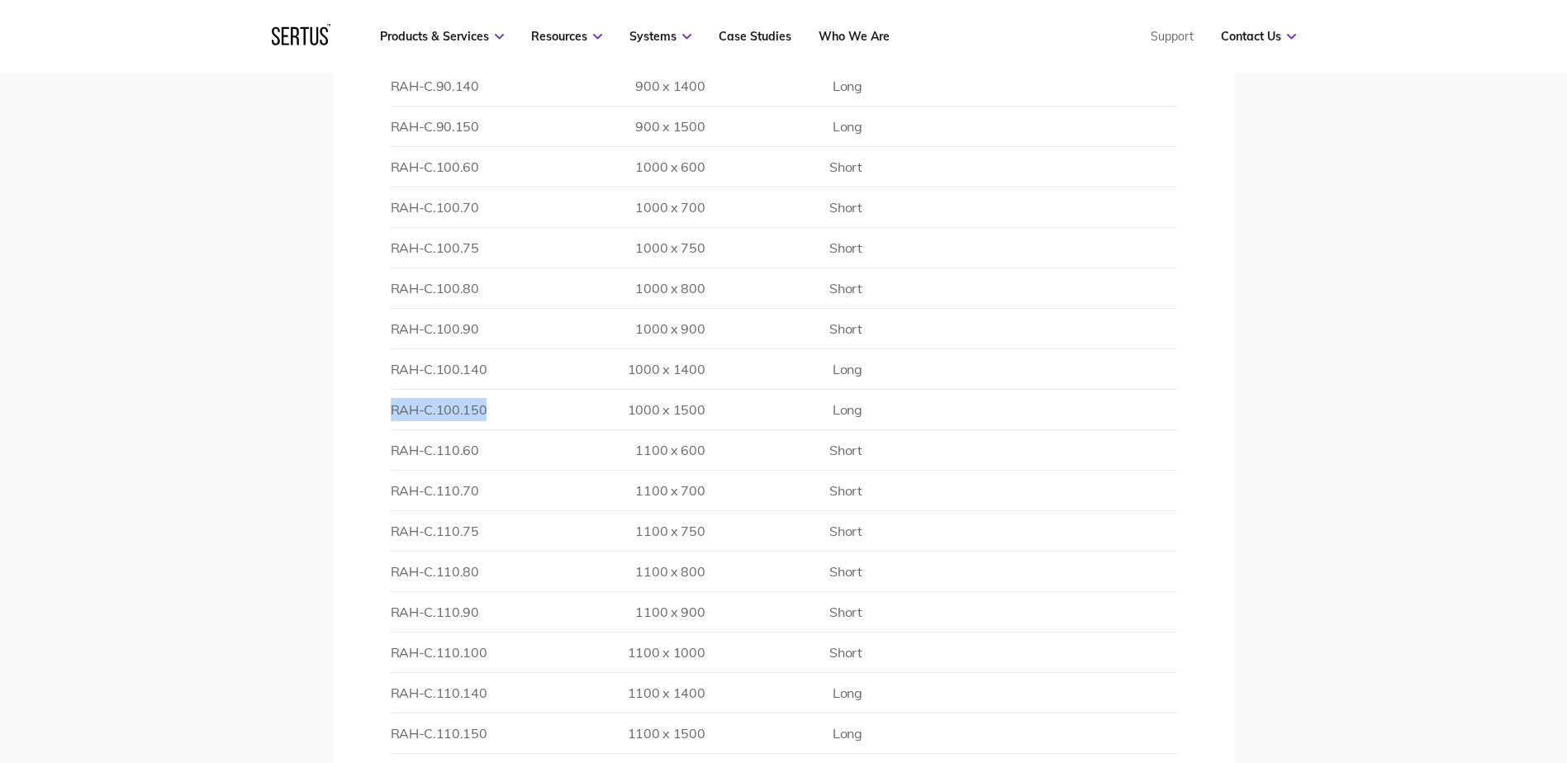
drag, startPoint x: 392, startPoint y: 411, endPoint x: 481, endPoint y: 410, distance: 88.4
click at [481, 410] on td "RAH-C.100.150" at bounding box center [469, 410] width 157 height 40
copy td "RAH-C.100.150"
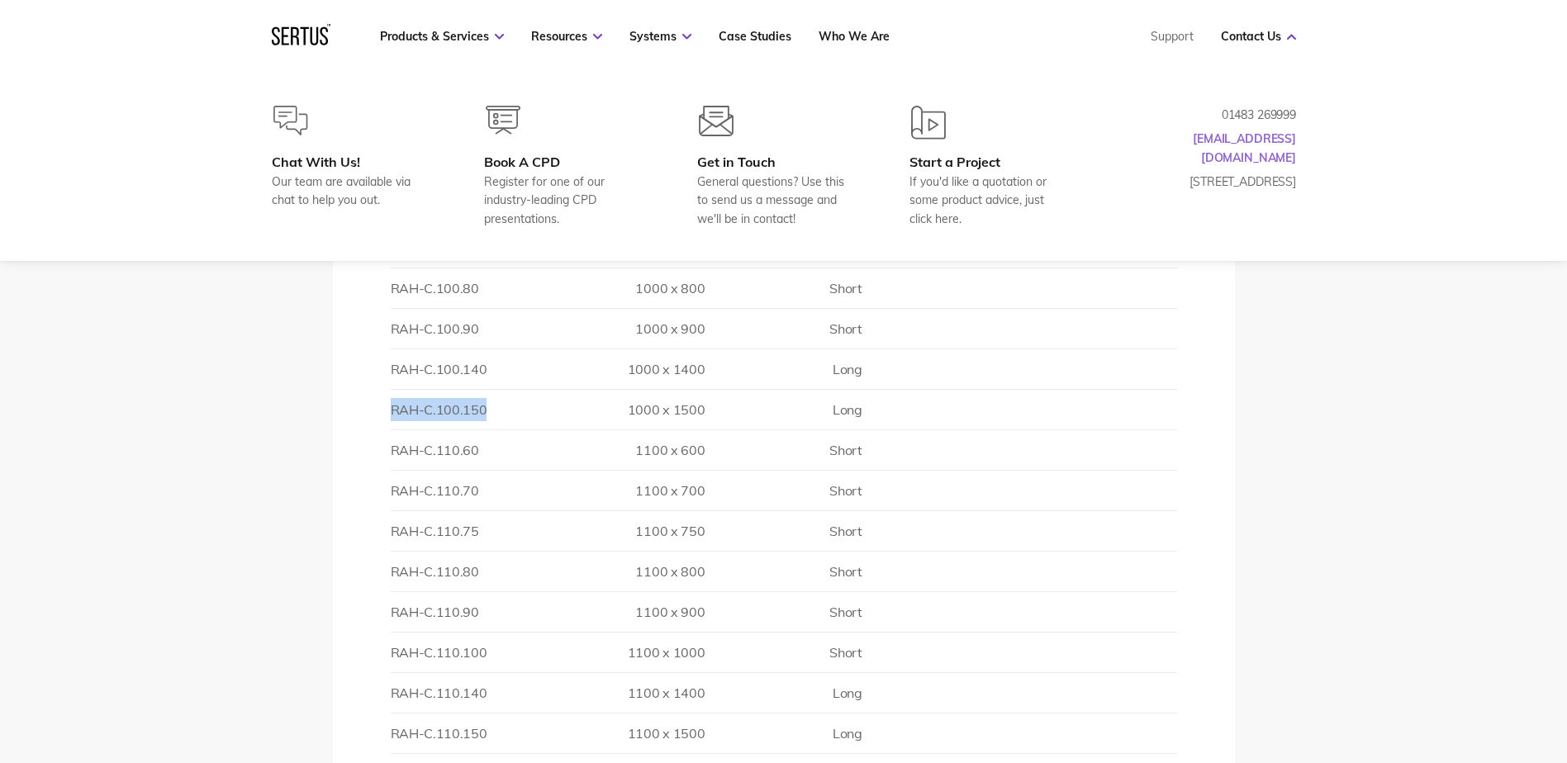
drag, startPoint x: 1302, startPoint y: 139, endPoint x: 1219, endPoint y: 138, distance: 83.4
click at [1224, 140] on div "Chat With Us! Our team are available via chat to help you out. Book A CPD Regis…" at bounding box center [784, 167] width 1090 height 122
drag, startPoint x: 1202, startPoint y: 137, endPoint x: 1274, endPoint y: 135, distance: 71.9
click at [1274, 135] on p "[EMAIL_ADDRESS][DOMAIN_NAME]" at bounding box center [1213, 148] width 165 height 37
click at [1263, 136] on link "[EMAIL_ADDRESS][DOMAIN_NAME]" at bounding box center [1243, 147] width 103 height 33
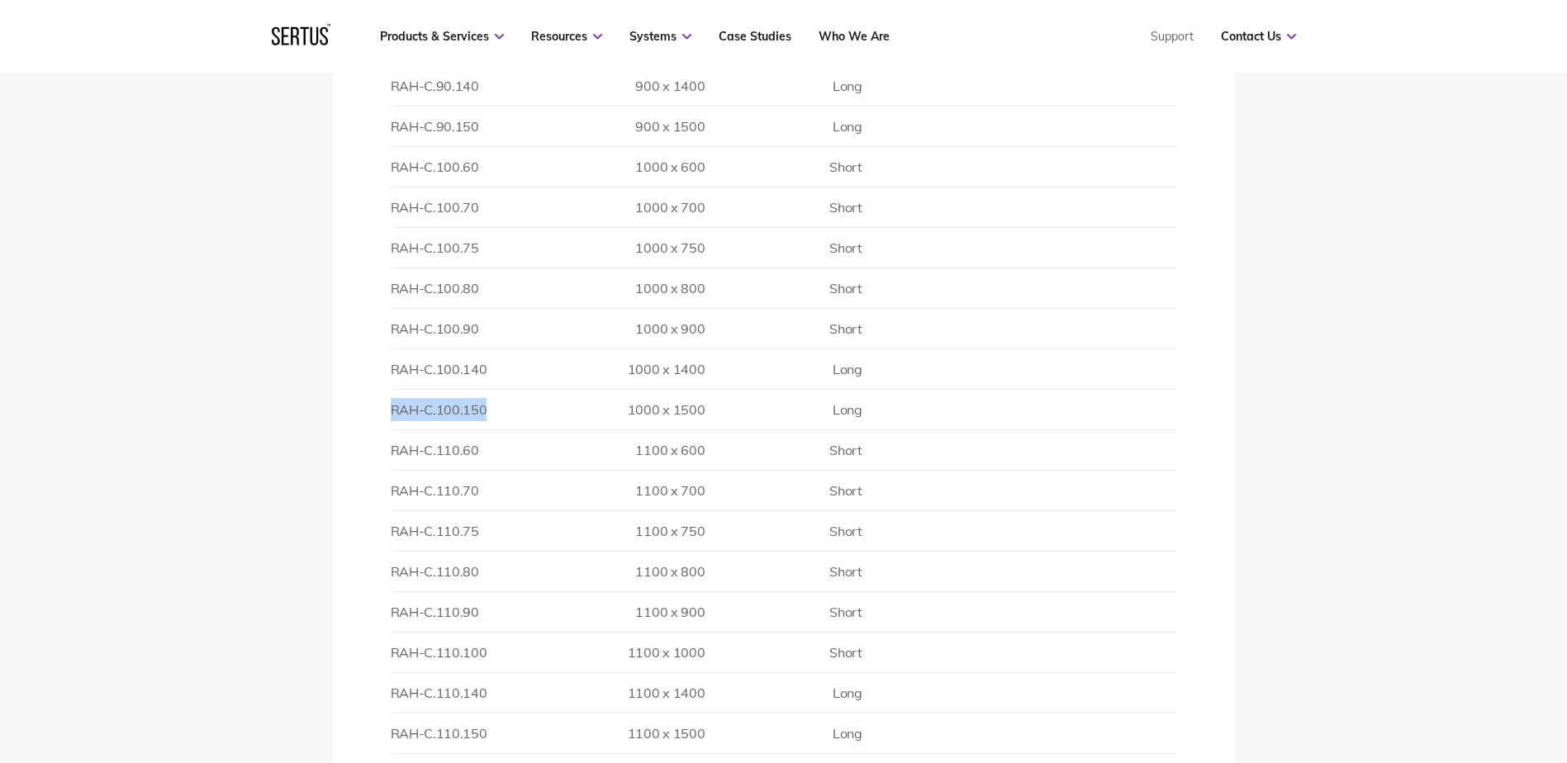
click at [826, 59] on nav "Products & Services Resources Systems Case Studies Who We Are Support Contact U…" at bounding box center [784, 36] width 1024 height 73
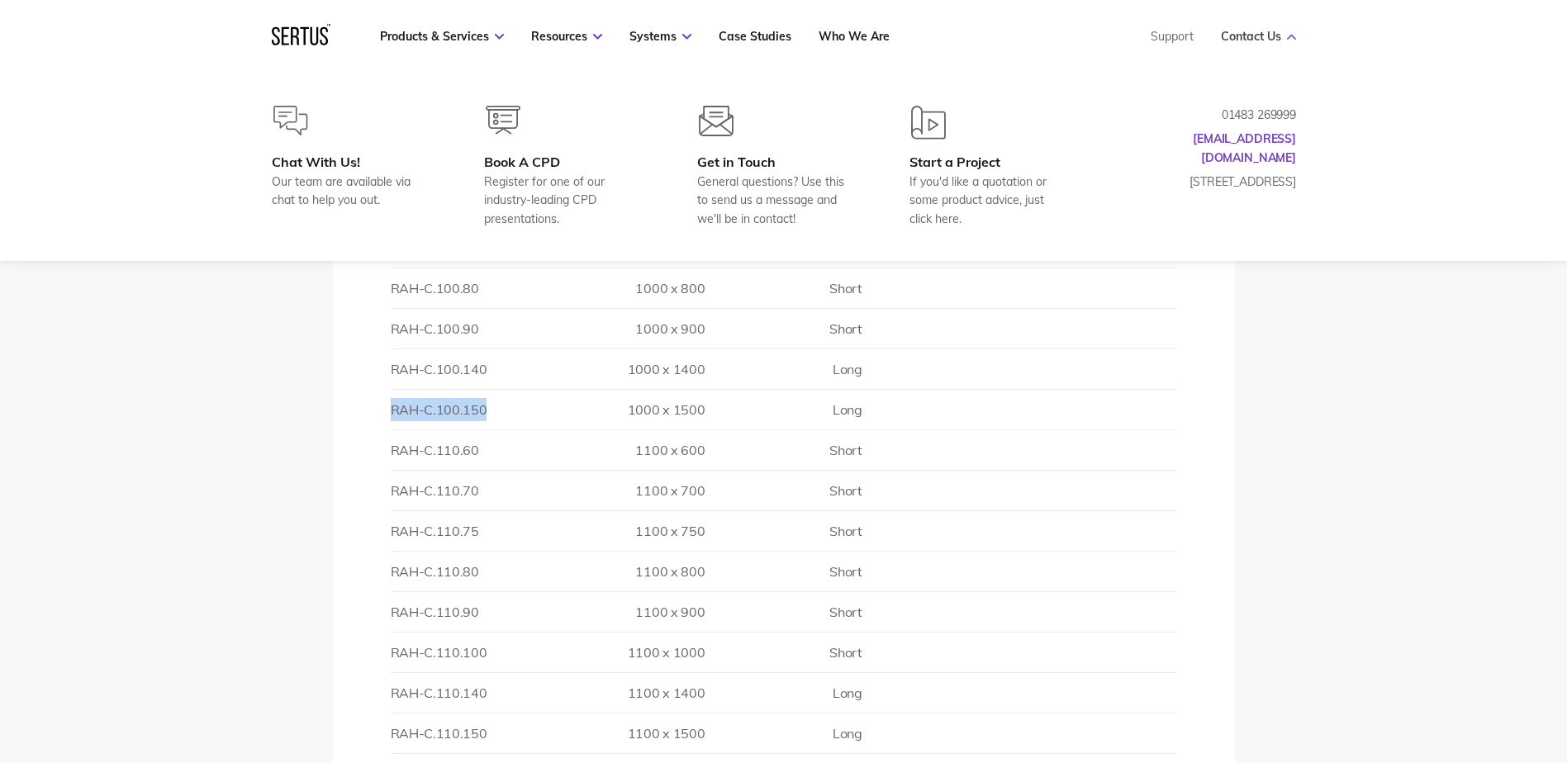
click at [1233, 36] on link "Contact Us" at bounding box center [1258, 36] width 75 height 15
drag, startPoint x: 1316, startPoint y: 143, endPoint x: 1183, endPoint y: 132, distance: 134.2
click at [1183, 132] on div "Chat With Us! Our team are available via chat to help you out. Book A CPD Regis…" at bounding box center [784, 167] width 1090 height 122
drag, startPoint x: 1188, startPoint y: 134, endPoint x: 1328, endPoint y: 138, distance: 139.6
click at [1328, 138] on div "Chat With Us! Our team are available via chat to help you out. Book A CPD Regis…" at bounding box center [784, 167] width 1090 height 122
